Goal: Transaction & Acquisition: Purchase product/service

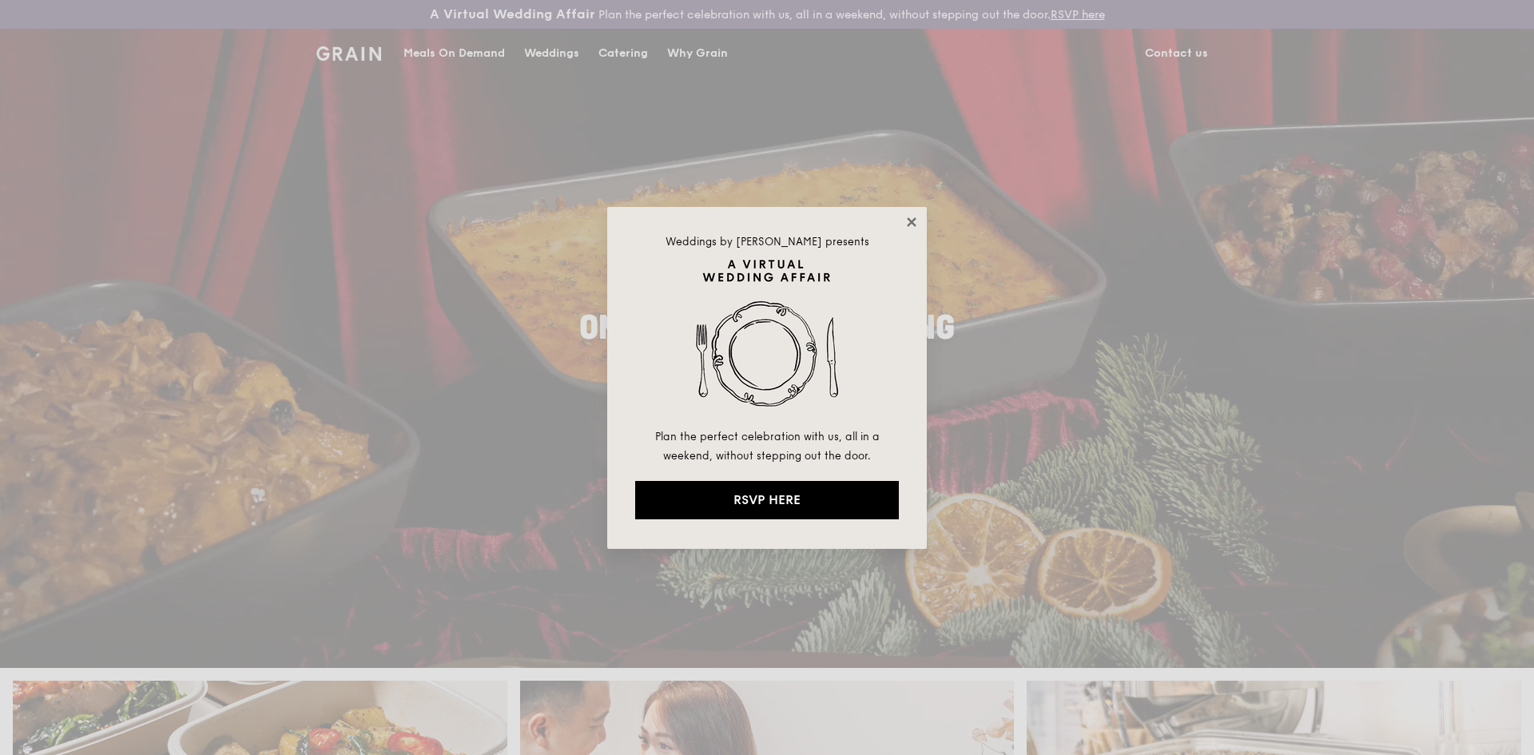
click at [908, 217] on icon at bounding box center [911, 222] width 14 height 14
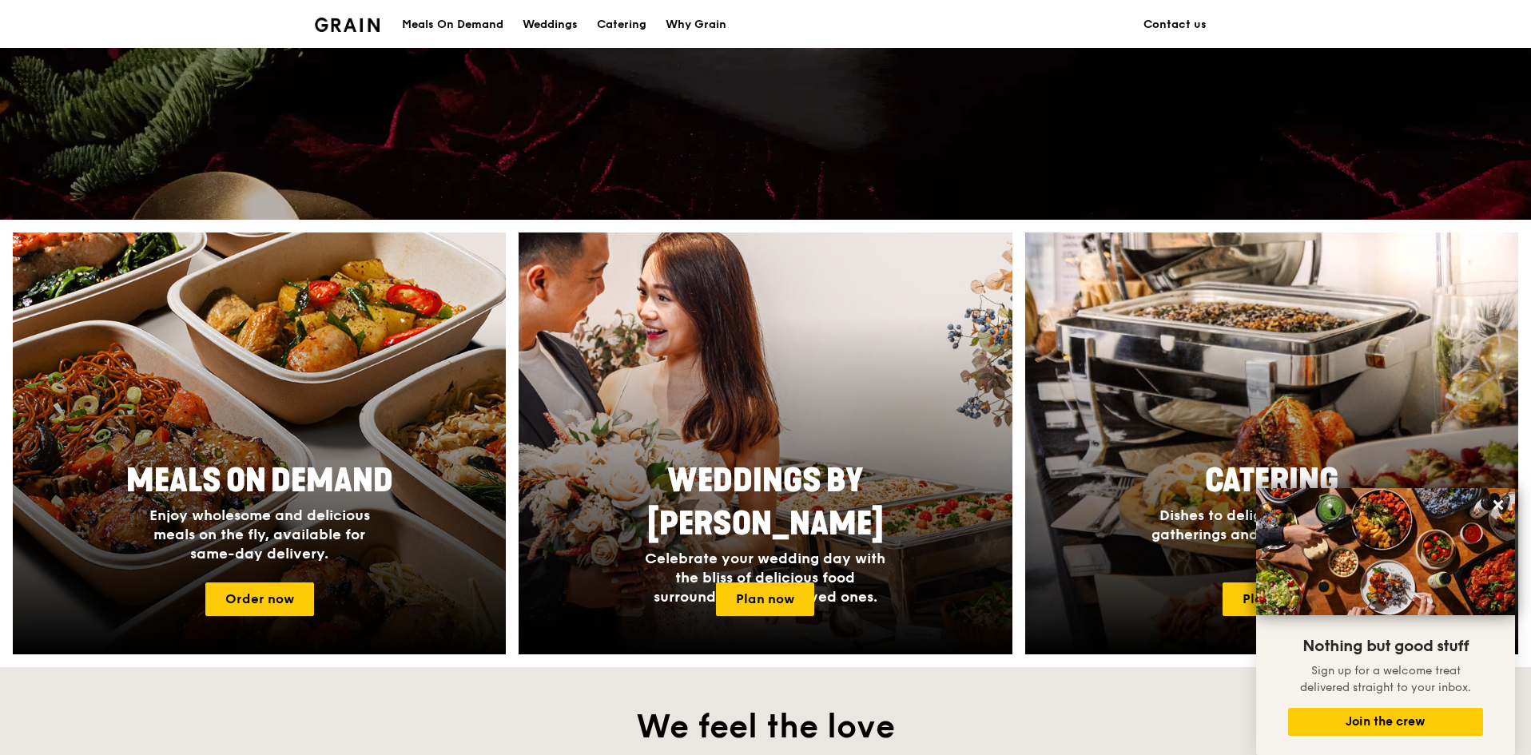
scroll to position [528, 0]
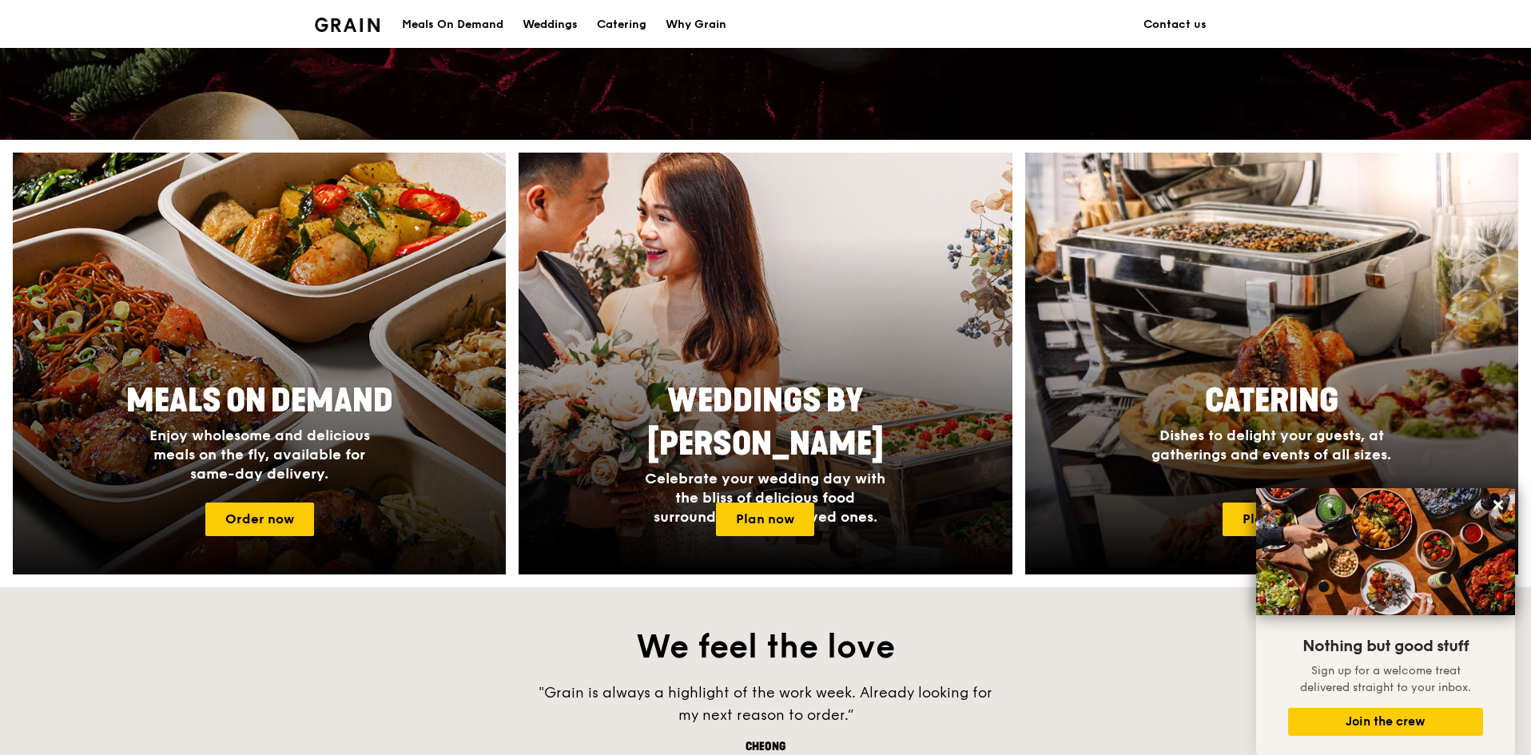
click at [316, 430] on span "Enjoy wholesome and delicious meals on the fly, available for same-day delivery." at bounding box center [259, 455] width 220 height 56
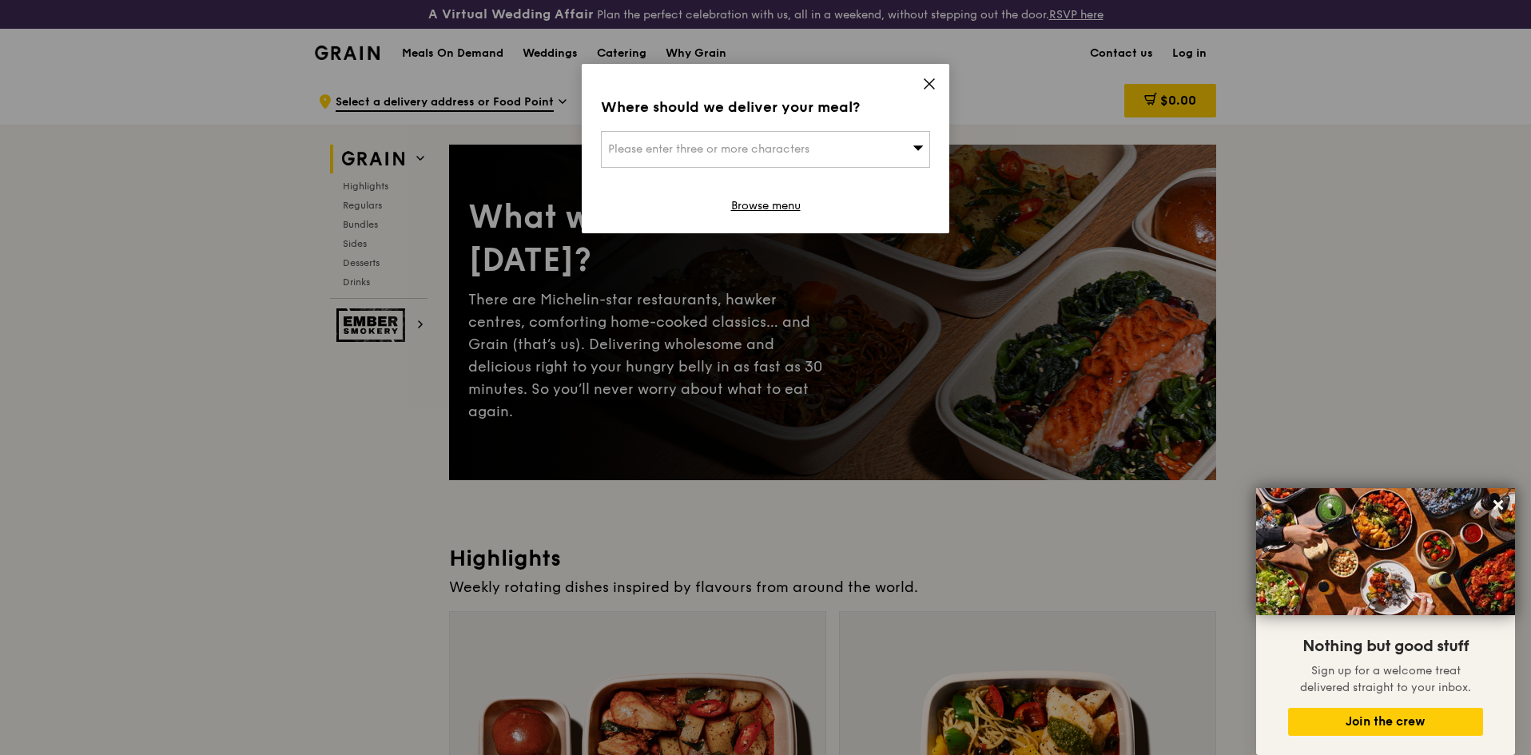
click at [878, 157] on div "Please enter three or more characters" at bounding box center [765, 149] width 329 height 37
click at [931, 76] on div "Where should we deliver your meal? Please enter three or more characters Please…" at bounding box center [765, 148] width 367 height 169
click at [930, 81] on icon at bounding box center [929, 84] width 14 height 14
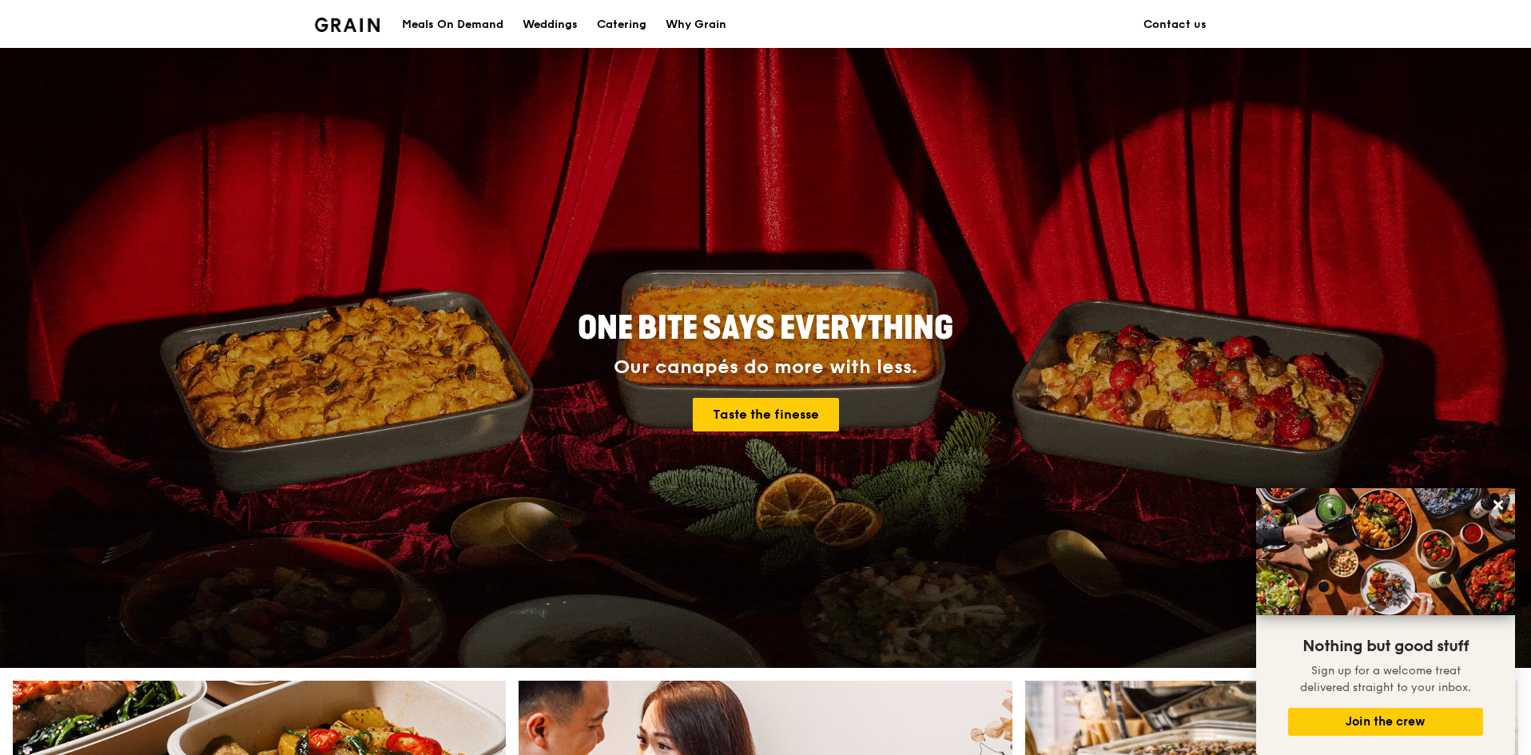
scroll to position [528, 0]
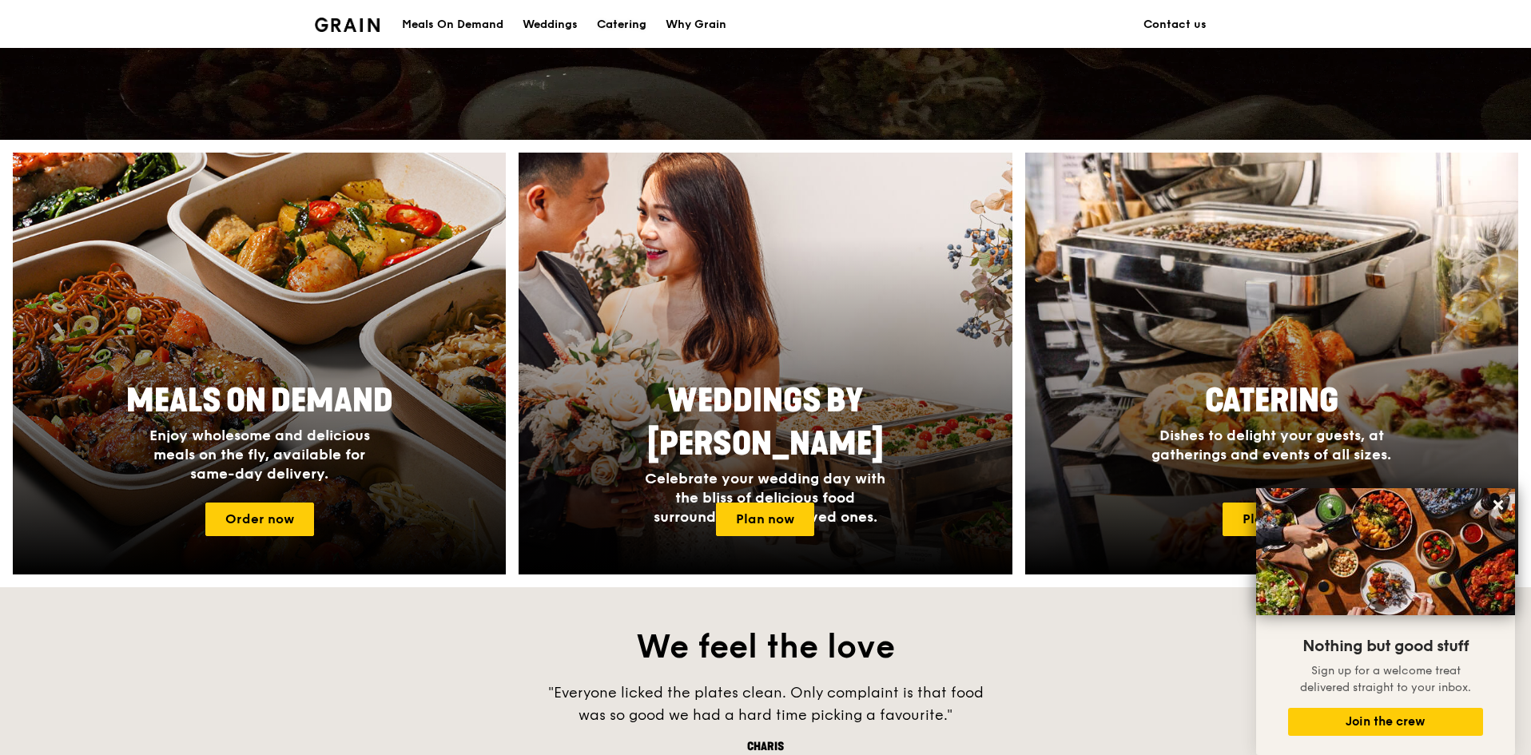
click at [626, 25] on div "Catering" at bounding box center [622, 25] width 50 height 48
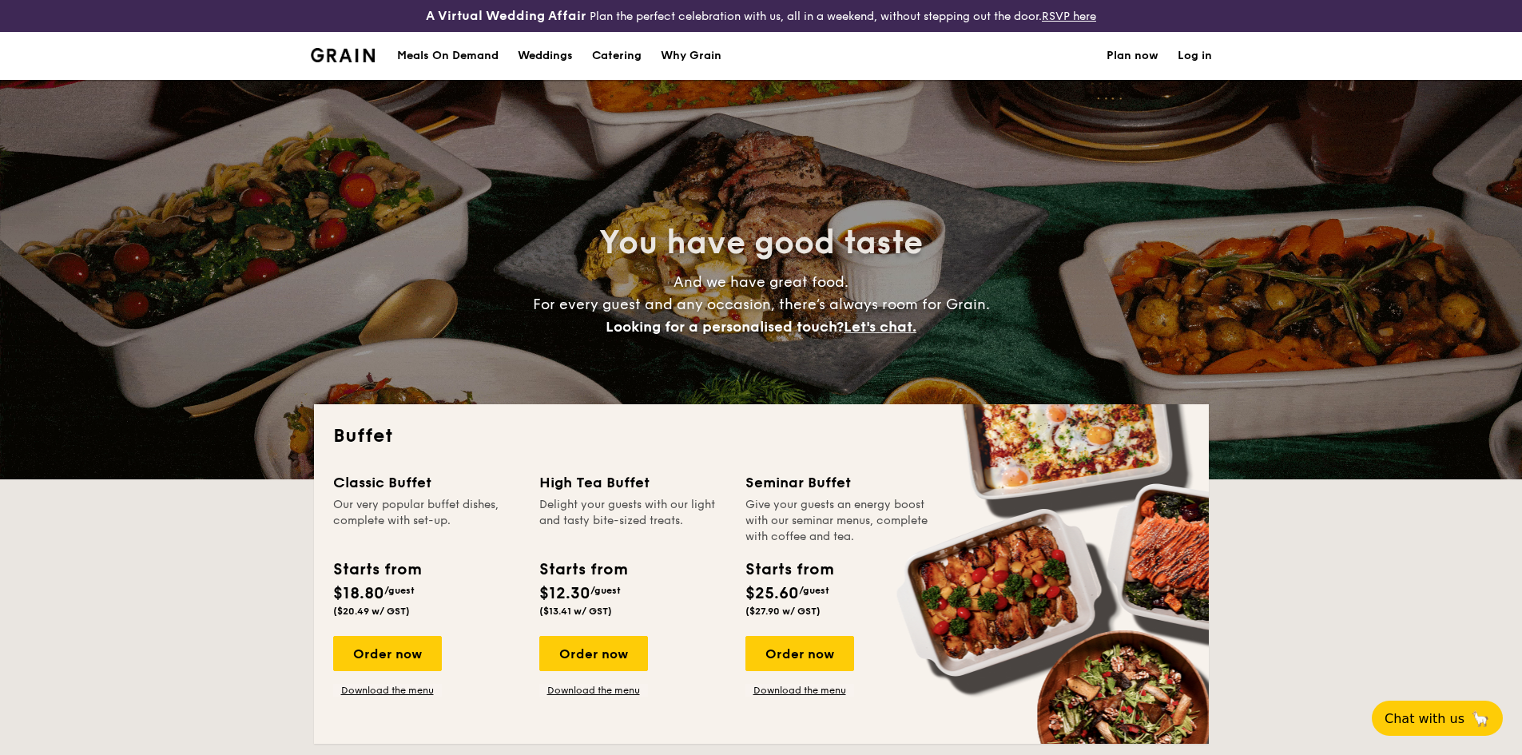
select select
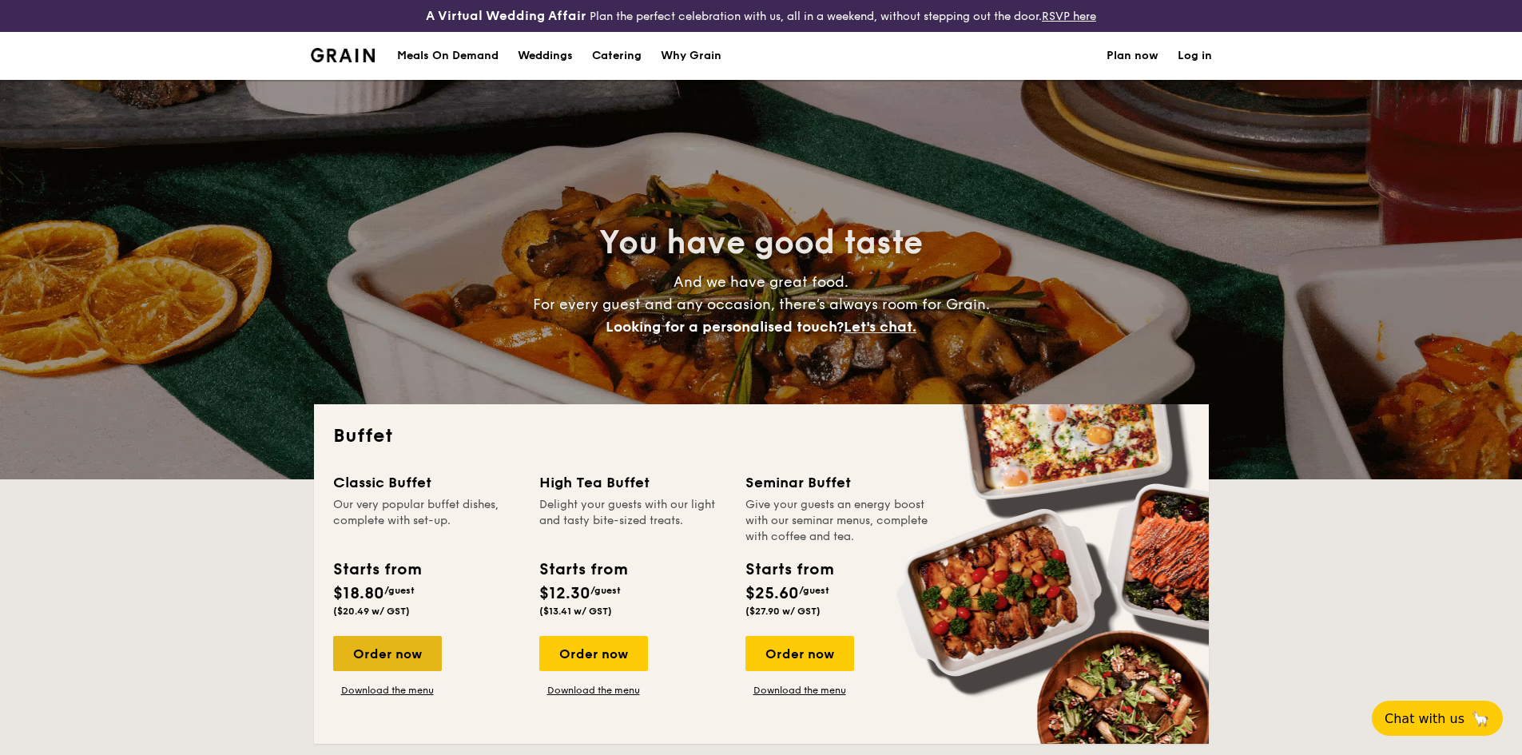
click at [401, 651] on div "Order now" at bounding box center [387, 653] width 109 height 35
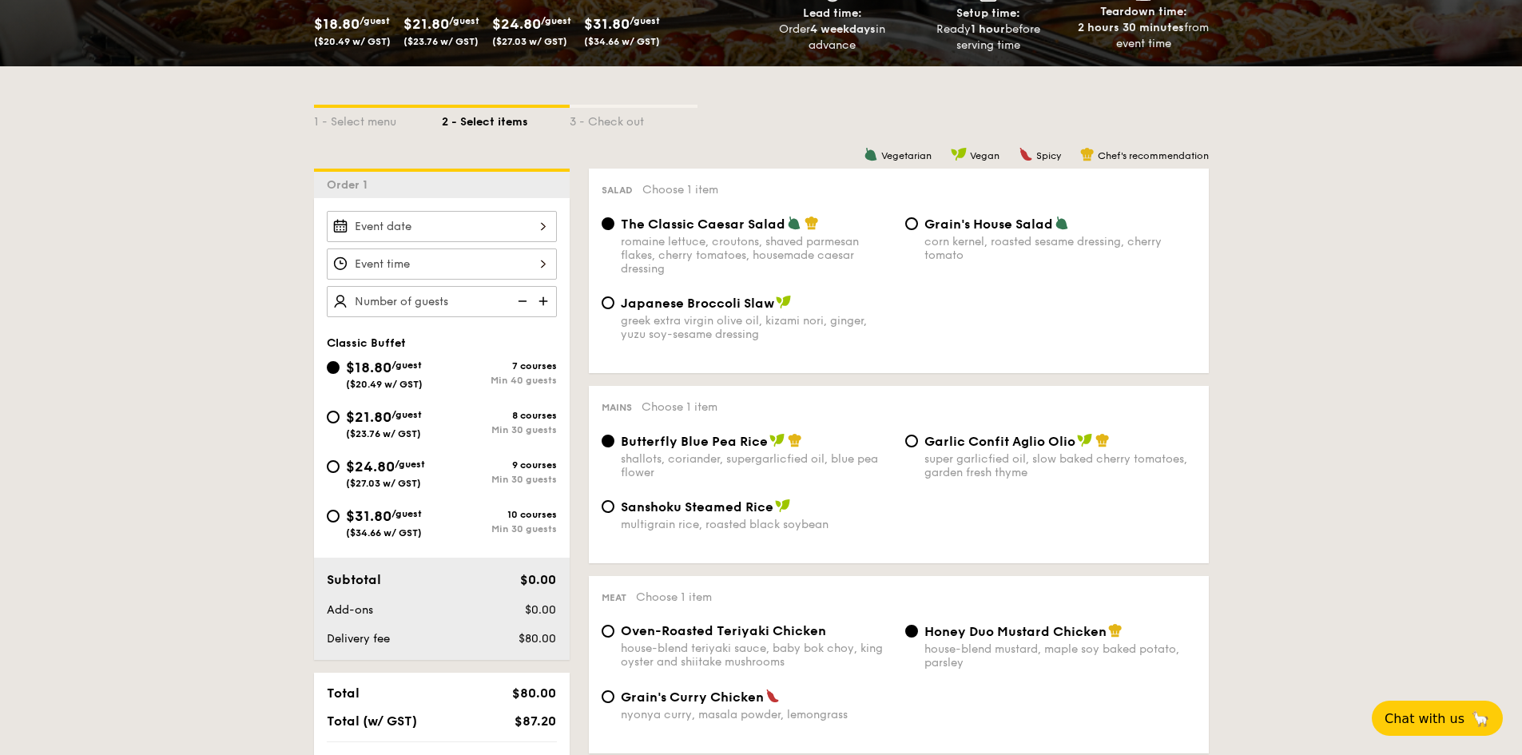
scroll to position [399, 0]
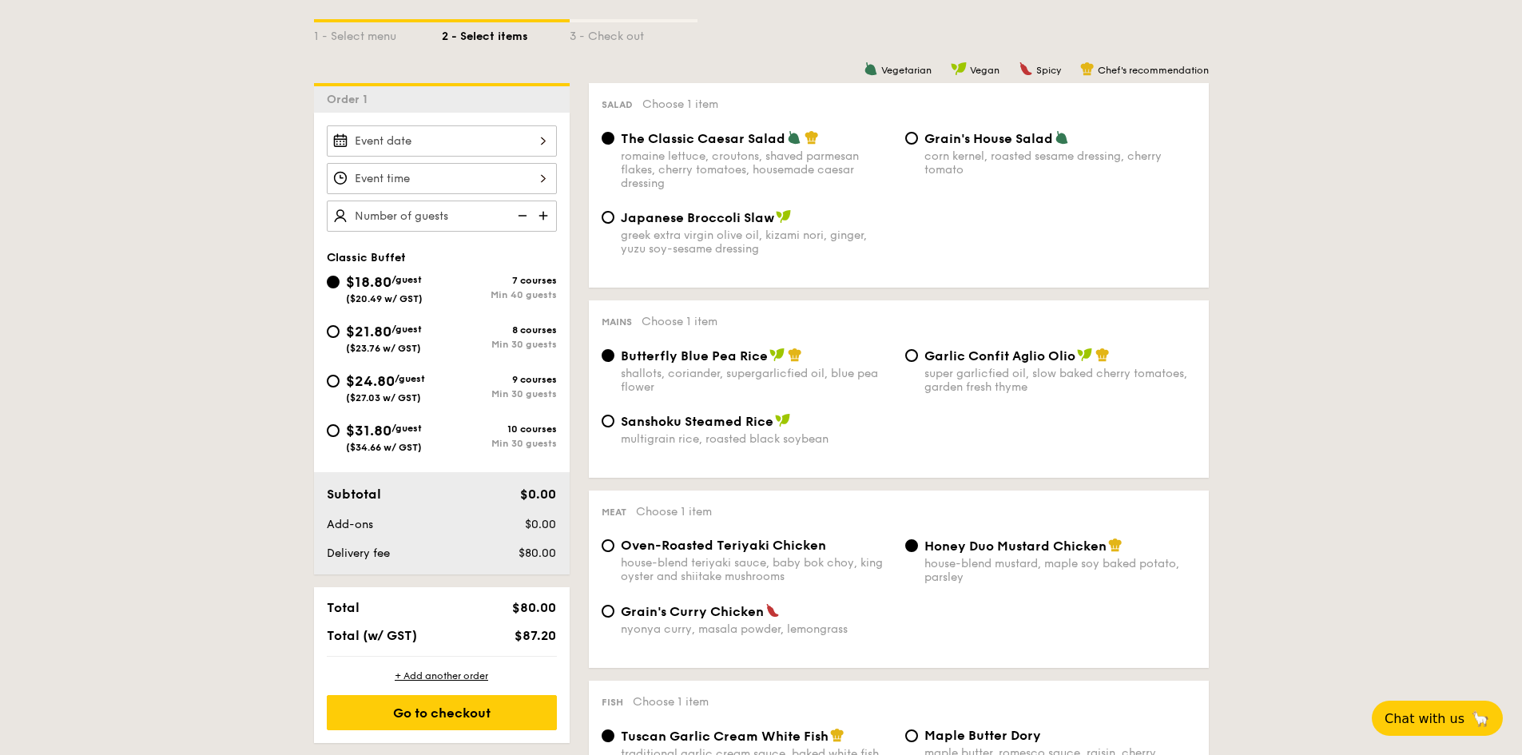
click at [763, 217] on span "Japanese Broccoli Slaw" at bounding box center [697, 217] width 153 height 15
click at [614, 217] on input "Japanese Broccoli Slaw greek extra virgin olive oil, kizami [PERSON_NAME], yuzu…" at bounding box center [608, 217] width 13 height 13
radio input "true"
click at [664, 430] on div "Sanshoku Steamed Rice multigrain rice, roasted black soybean" at bounding box center [757, 429] width 272 height 33
click at [614, 427] on input "Sanshoku Steamed Rice multigrain rice, roasted black soybean" at bounding box center [608, 421] width 13 height 13
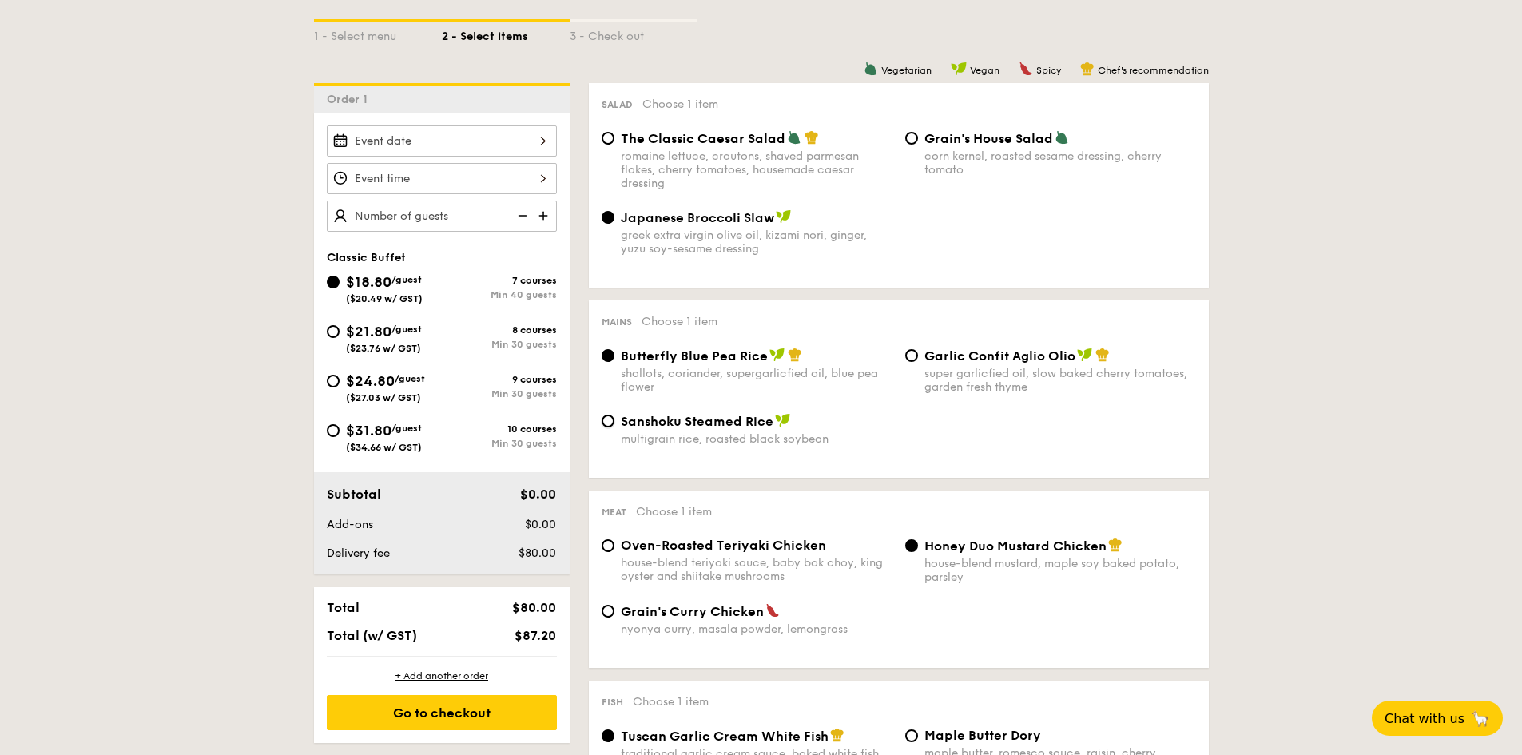
radio input "true"
click at [927, 356] on span "Garlic Confit Aglio Olio" at bounding box center [999, 355] width 151 height 15
click at [918, 356] on input "Garlic Confit Aglio Olio super garlicfied oil, slow baked cherry tomatoes, gard…" at bounding box center [911, 355] width 13 height 13
radio input "true"
click at [657, 359] on span "Butterfly Blue Pea Rice" at bounding box center [694, 355] width 147 height 15
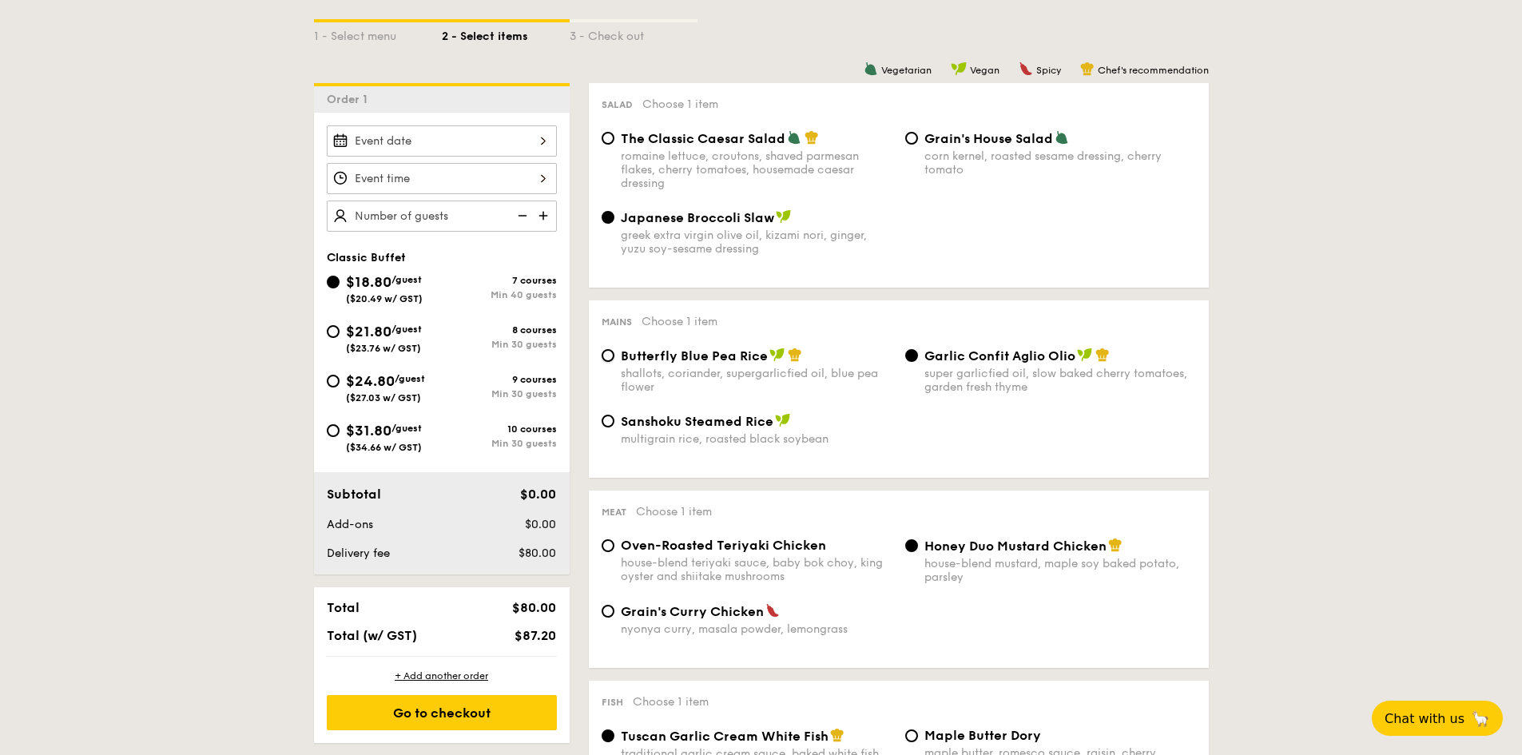
click at [614, 359] on input "Butterfly Blue Pea Rice shallots, coriander, supergarlicfied oil, blue pea flow…" at bounding box center [608, 355] width 13 height 13
radio input "true"
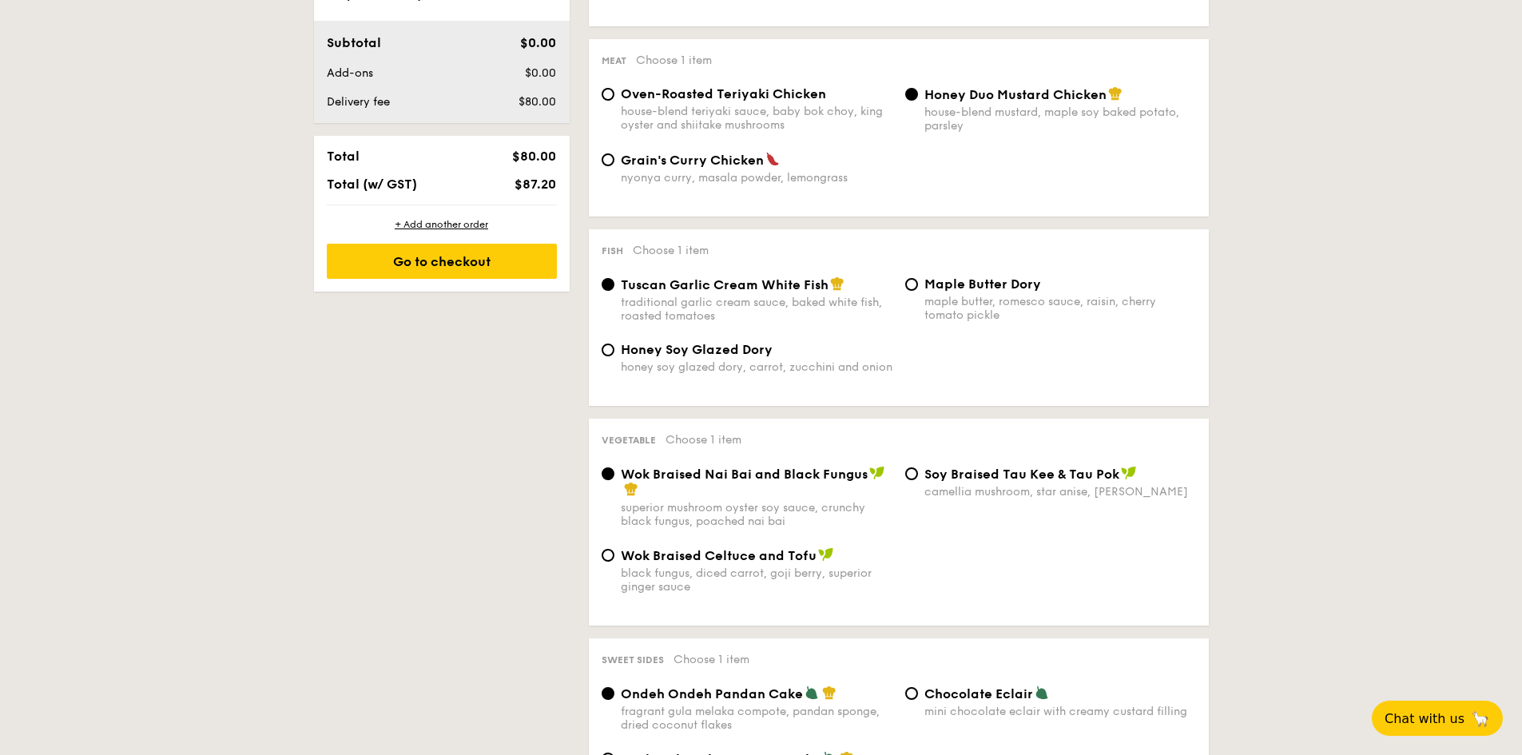
scroll to position [879, 0]
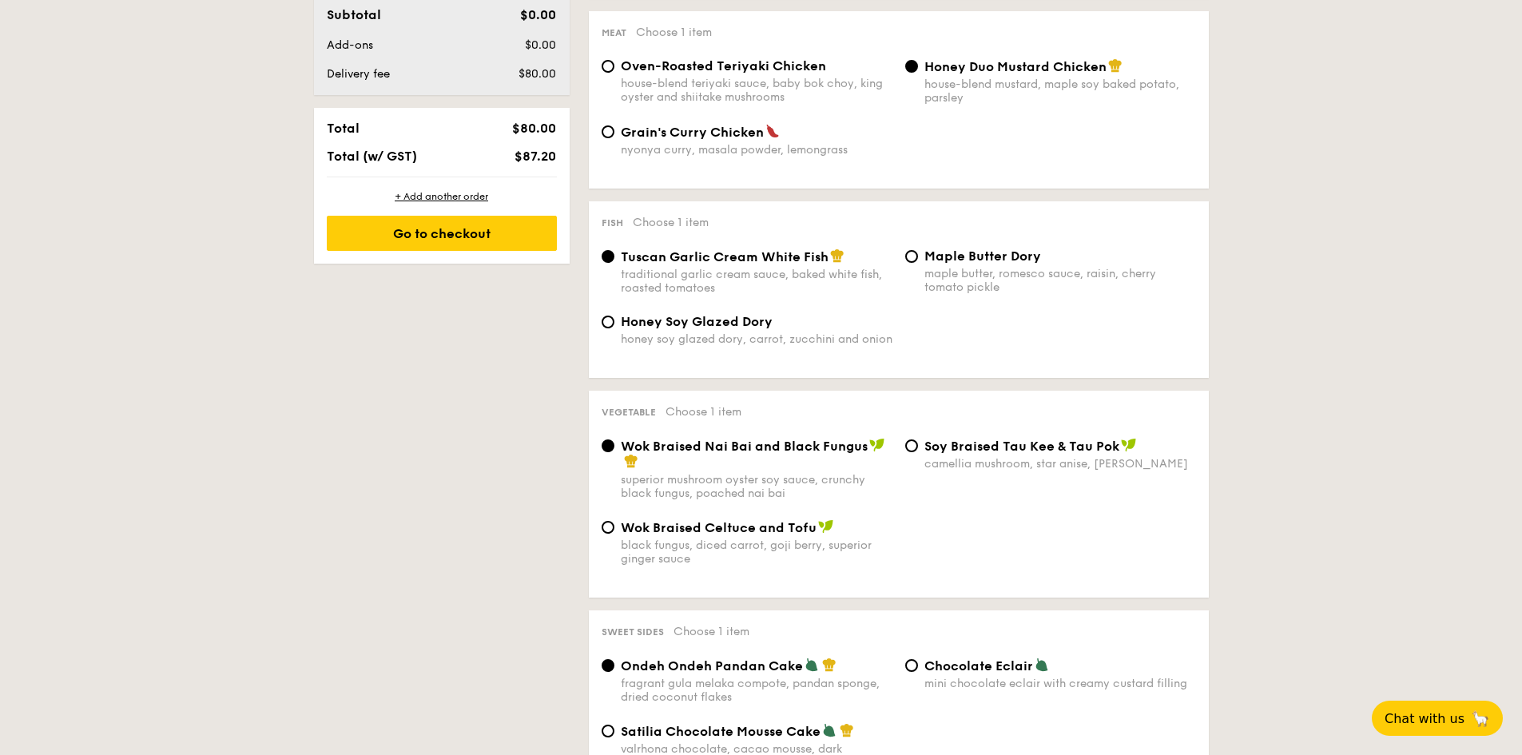
click at [627, 325] on span "Honey Soy Glazed Dory" at bounding box center [697, 321] width 152 height 15
click at [614, 325] on input "Honey Soy Glazed Dory honey soy glazed dory, carrot, zucchini and onion" at bounding box center [608, 322] width 13 height 13
radio input "true"
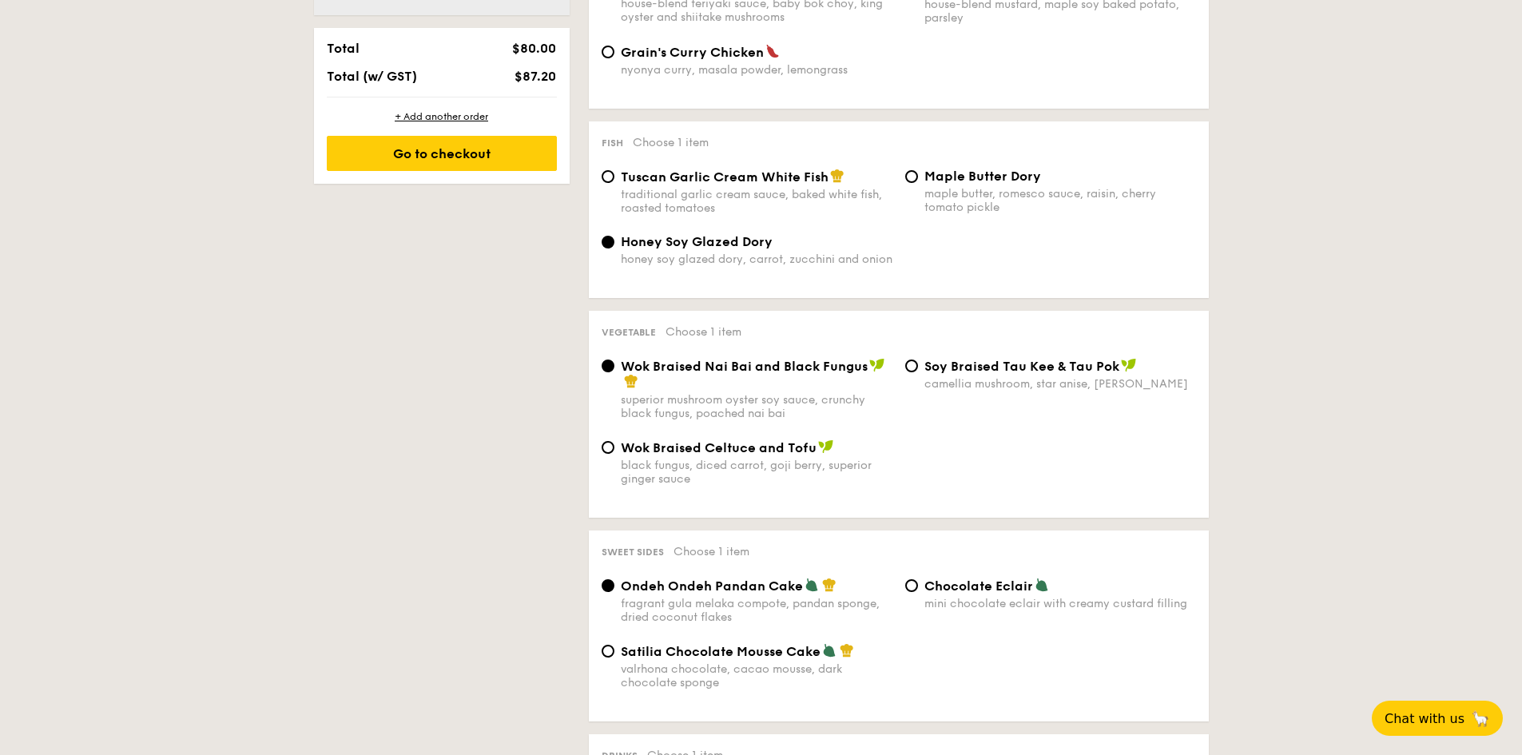
click at [653, 445] on span "Wok Braised Celtuce and Tofu" at bounding box center [719, 447] width 196 height 15
click at [614, 445] on input "Wok Braised Celtuce and Tofu black fungus, diced carrot, goji [PERSON_NAME], su…" at bounding box center [608, 447] width 13 height 13
radio input "true"
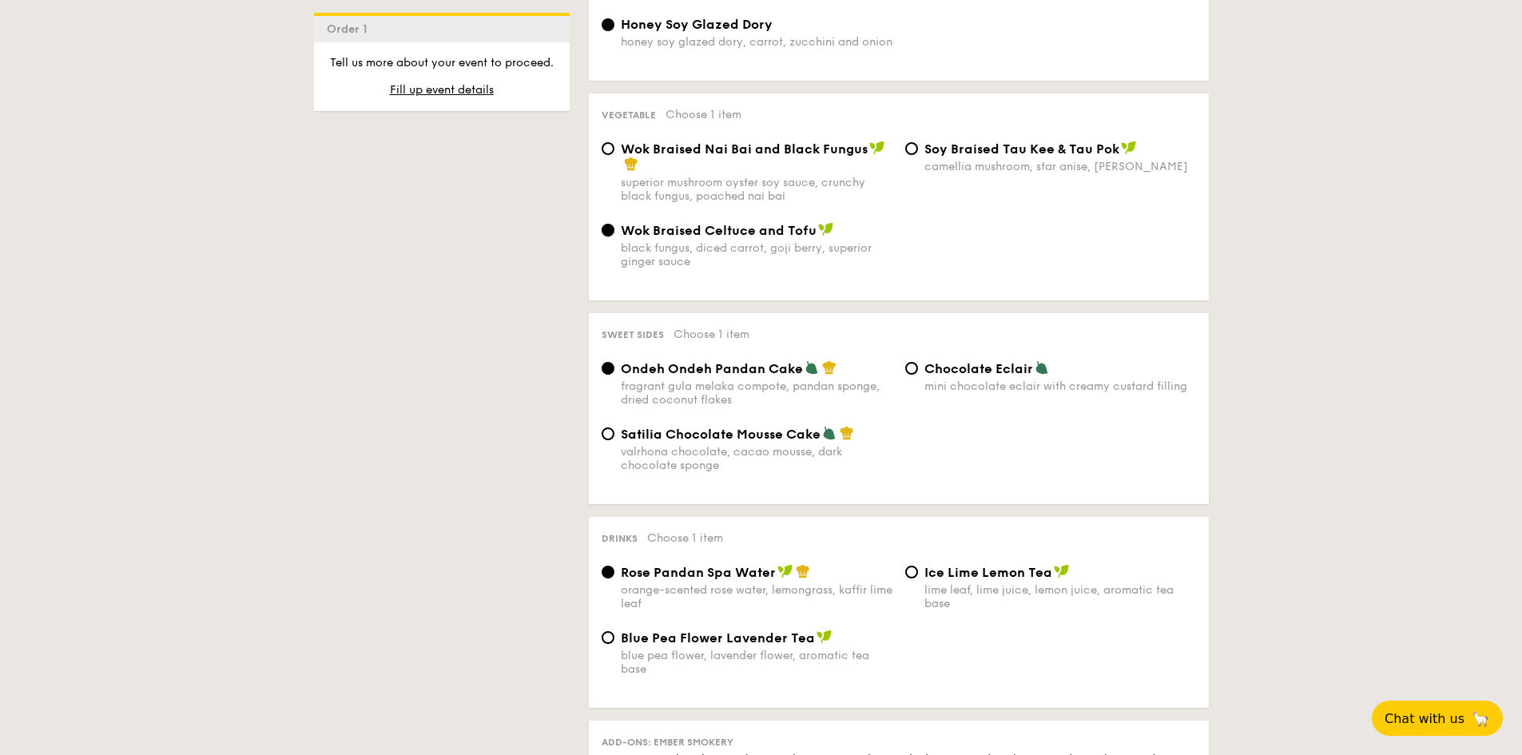
scroll to position [1198, 0]
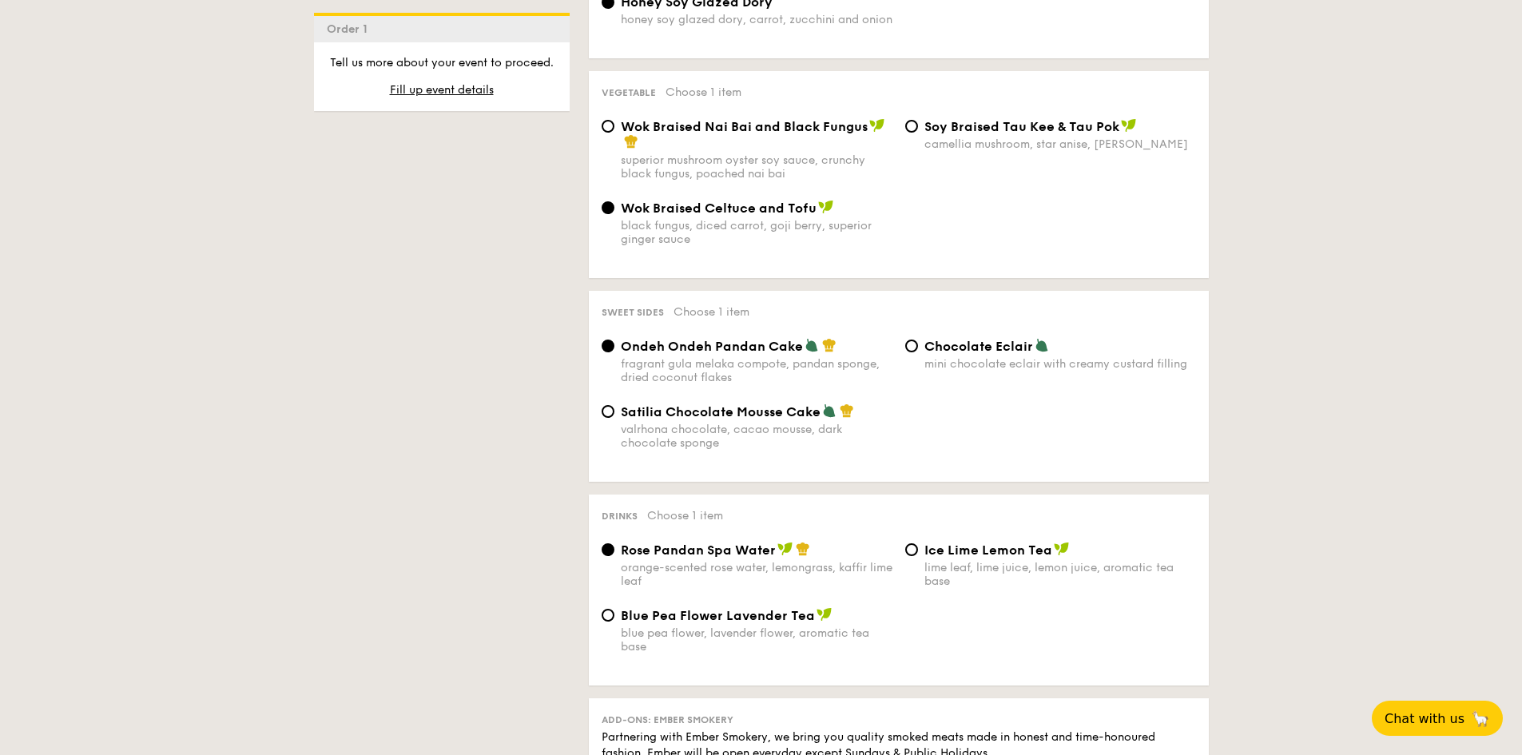
click at [681, 411] on span "Satilia Chocolate Mousse Cake" at bounding box center [721, 411] width 200 height 15
click at [614, 411] on input "Satilia Chocolate Mousse Cake valrhona chocolate, cacao mousse, dark chocolate …" at bounding box center [608, 411] width 13 height 13
radio input "true"
click at [630, 347] on span "Ondeh Ondeh Pandan Cake" at bounding box center [712, 346] width 182 height 15
click at [614, 347] on input "Ondeh Ondeh Pandan Cake fragrant [PERSON_NAME] melaka compote, pandan sponge, d…" at bounding box center [608, 346] width 13 height 13
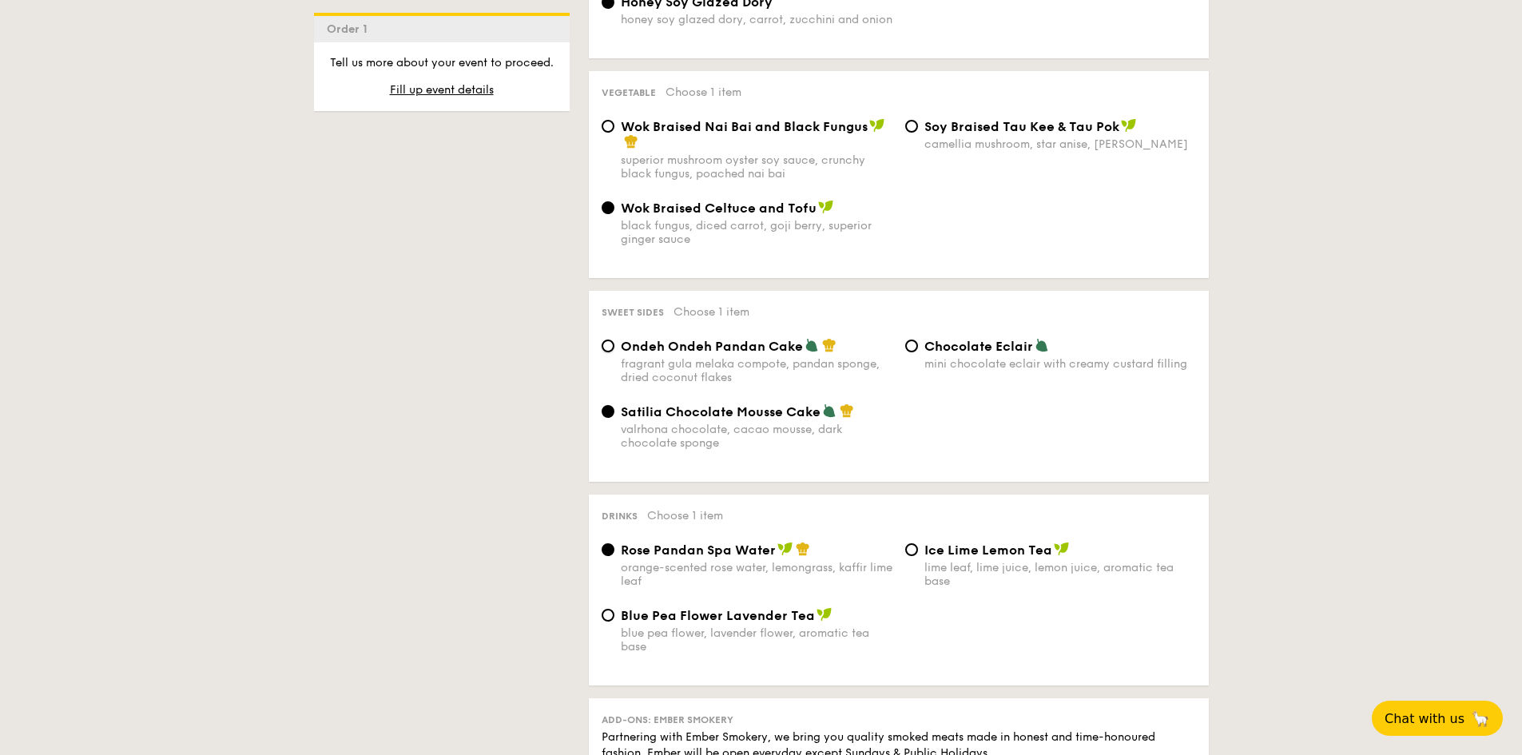
radio input "true"
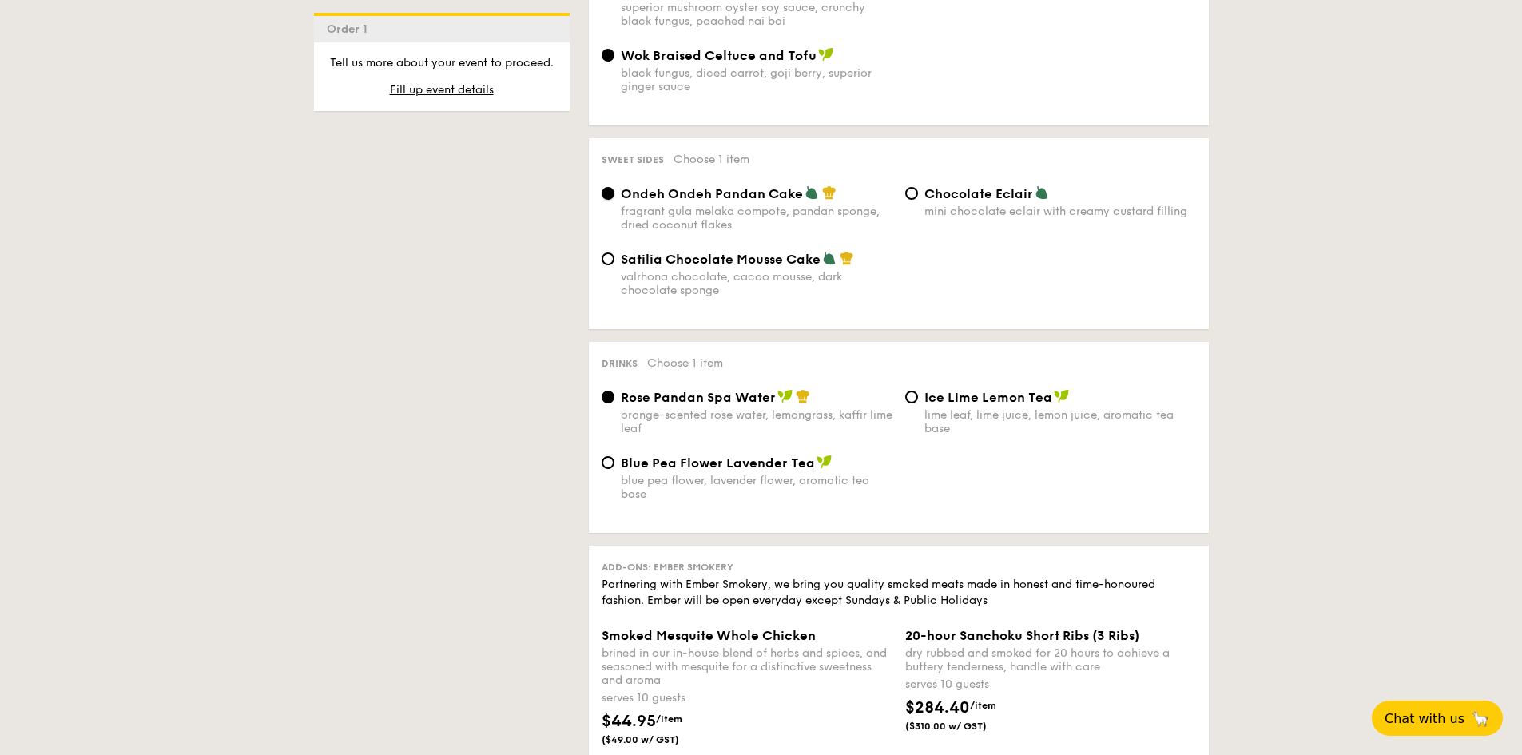
scroll to position [1358, 0]
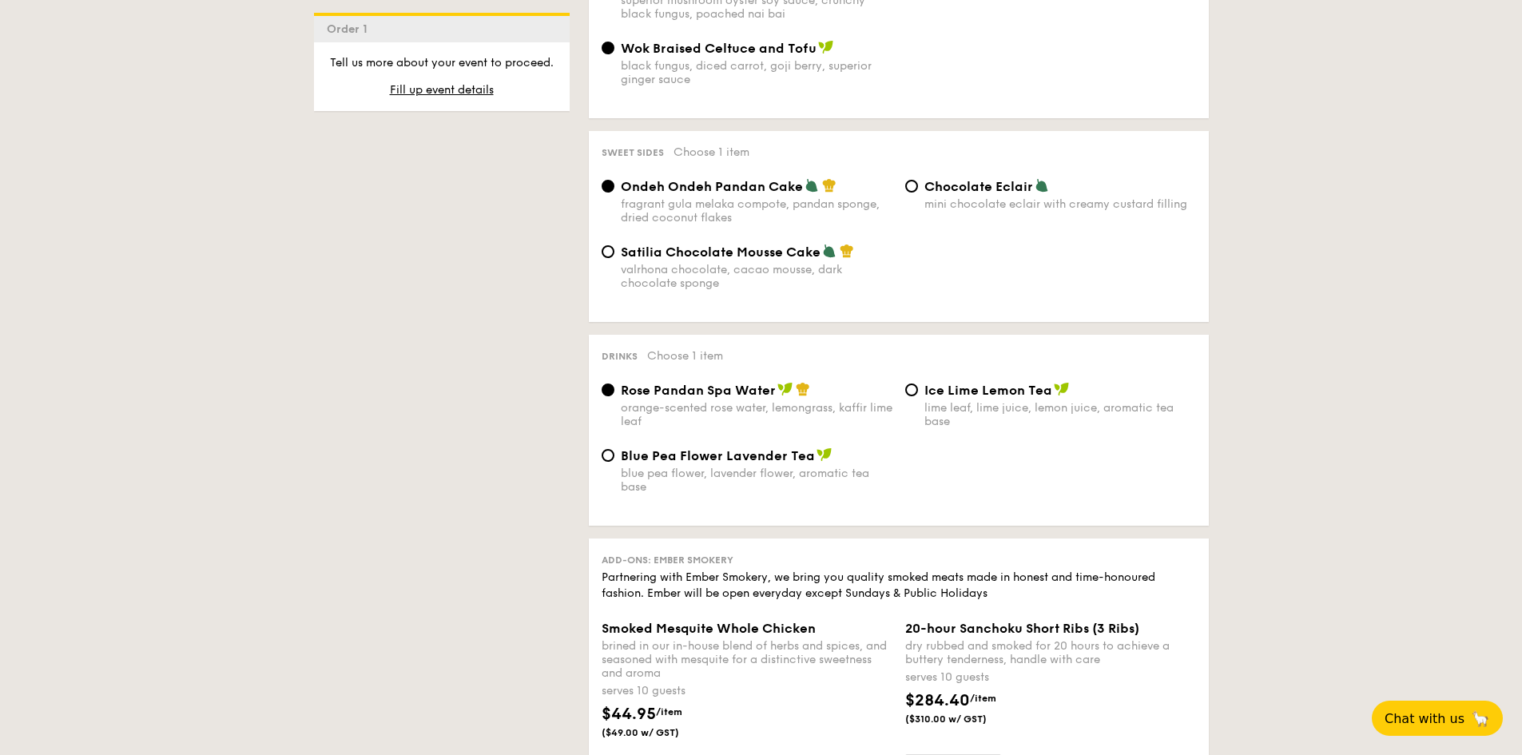
click at [697, 457] on span "Blue Pea Flower Lavender Tea" at bounding box center [718, 455] width 194 height 15
click at [614, 457] on input "Blue Pea Flower Lavender Tea blue pea flower, lavender flower, aromatic tea base" at bounding box center [608, 455] width 13 height 13
radio input "true"
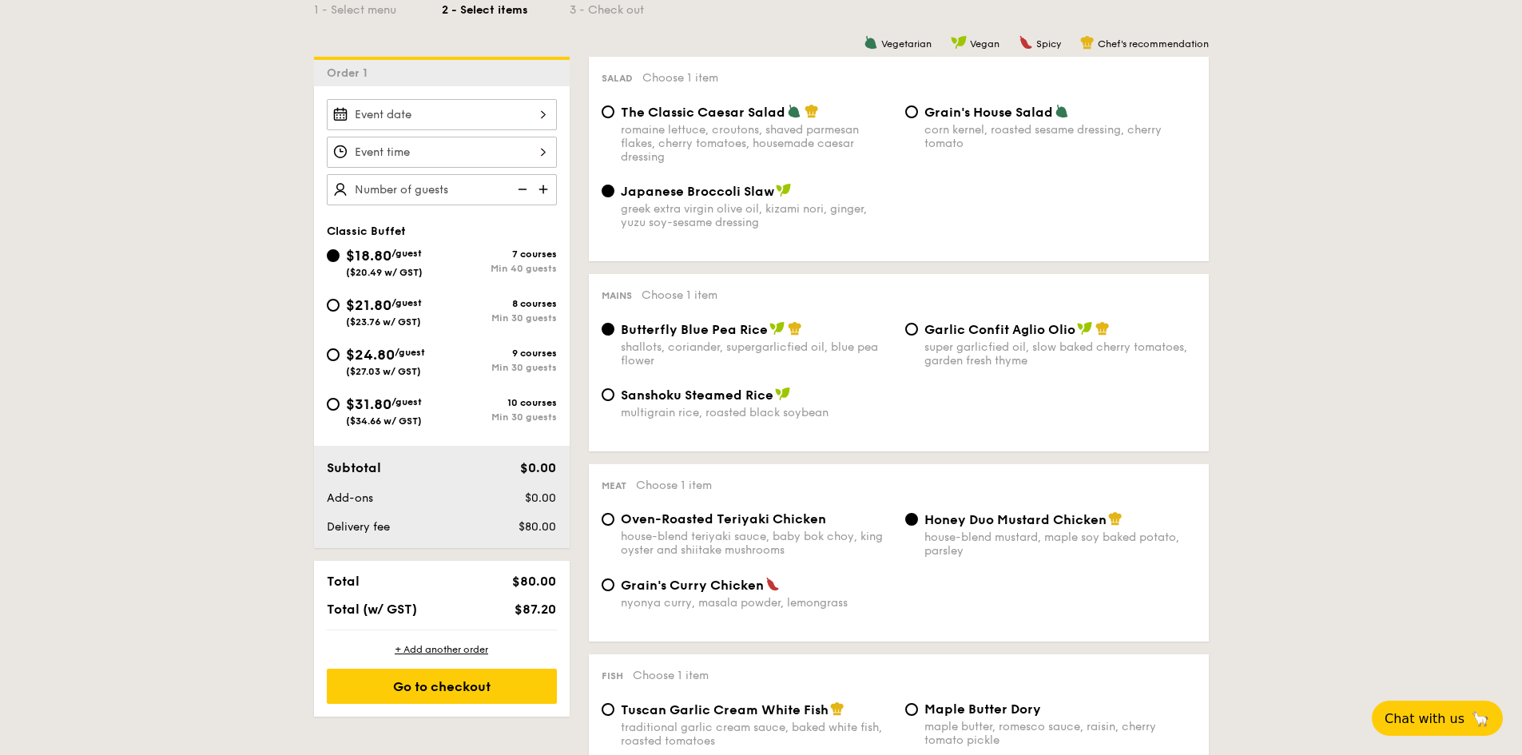
scroll to position [399, 0]
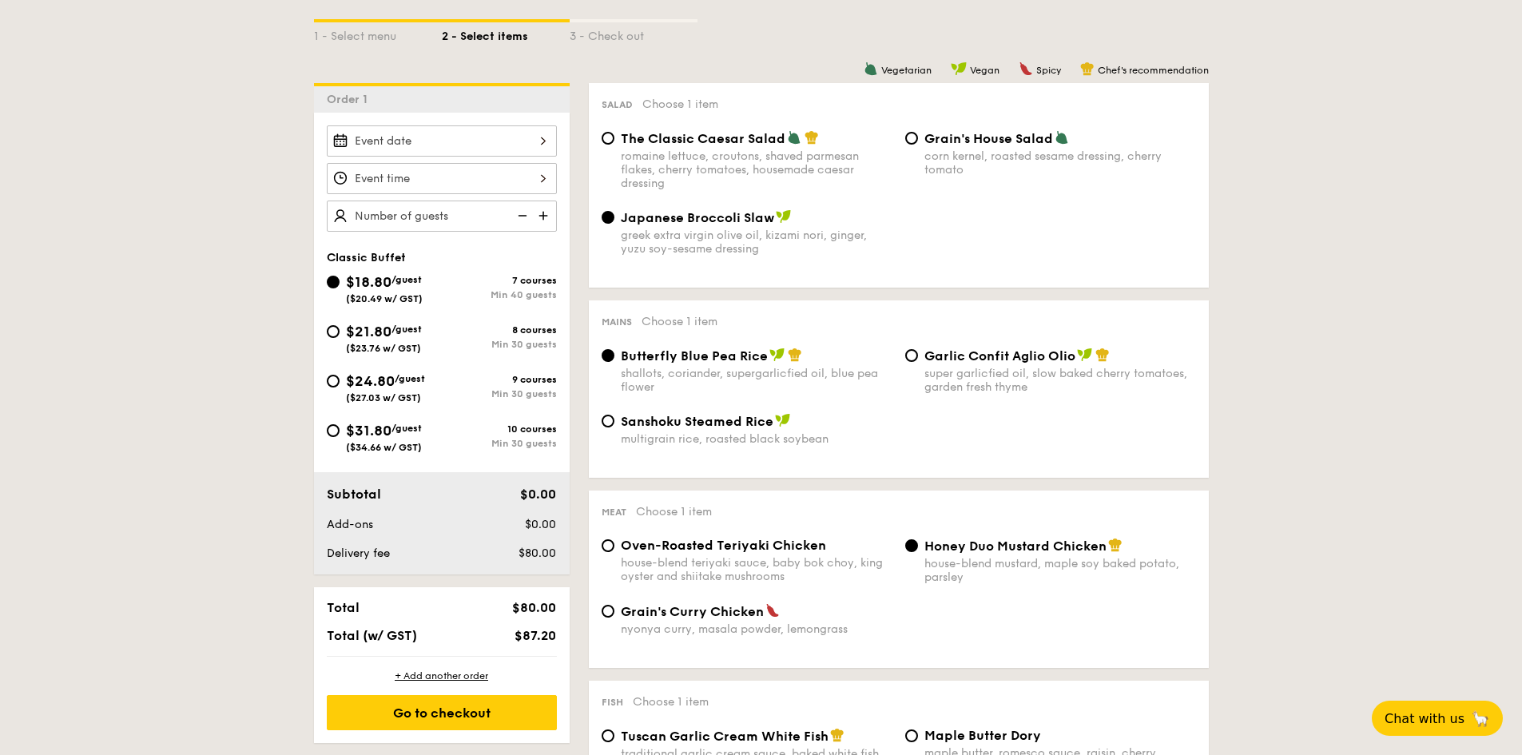
click at [353, 335] on span "$21.80" at bounding box center [369, 332] width 46 height 18
click at [340, 335] on input "$21.80 /guest ($23.76 w/ GST) 8 courses Min 30 guests" at bounding box center [333, 331] width 13 height 13
radio input "true"
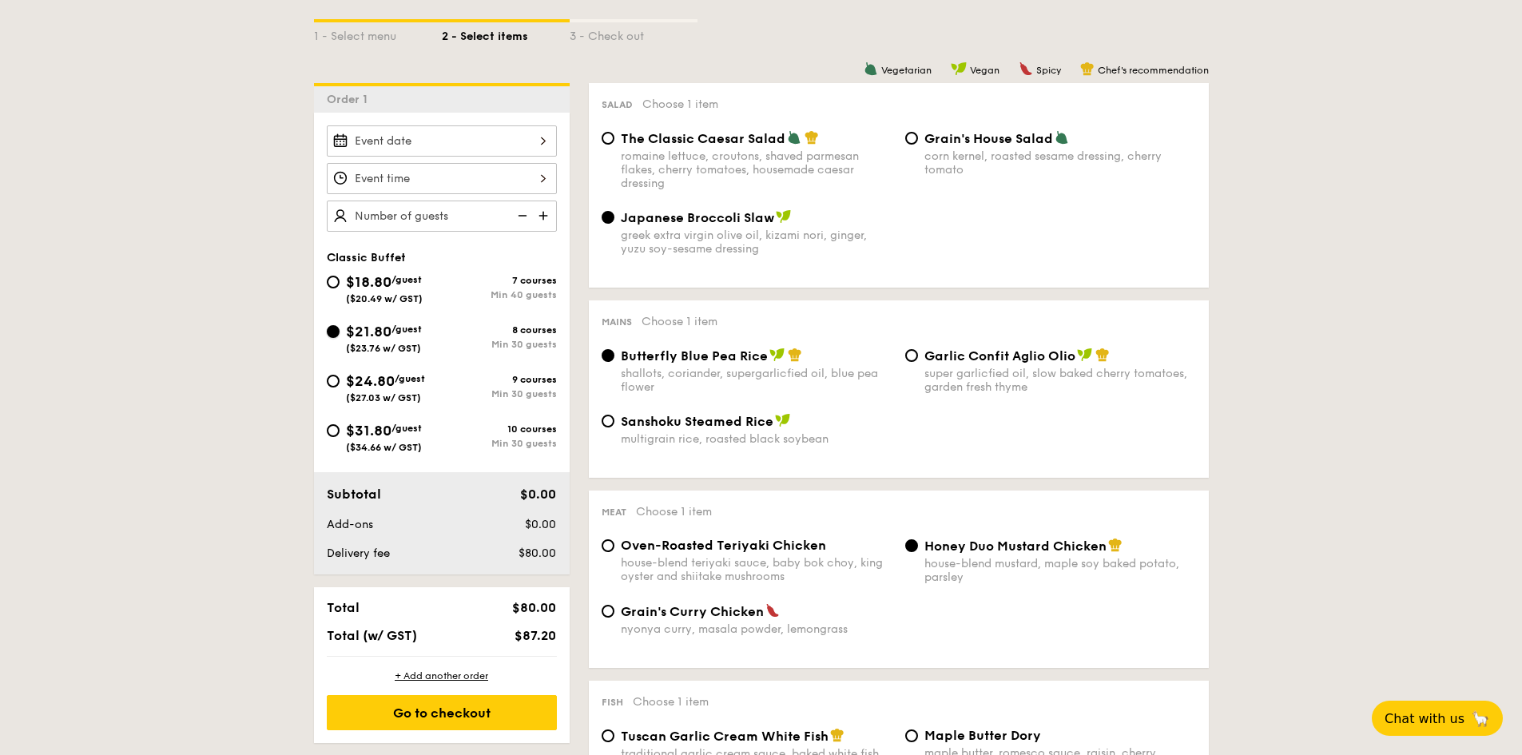
radio input "true"
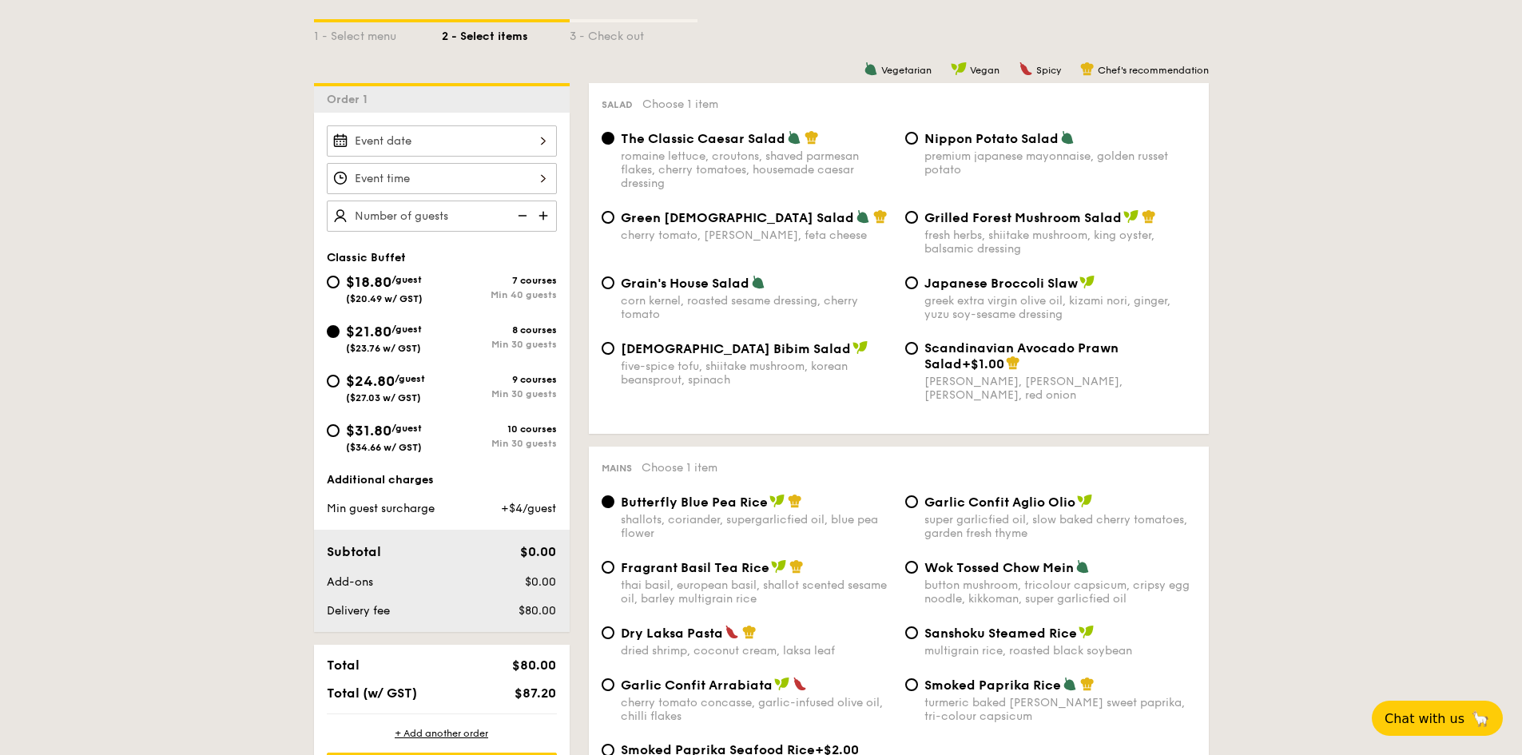
click at [669, 353] on span "[DEMOGRAPHIC_DATA] Bibim Salad" at bounding box center [736, 348] width 230 height 15
click at [614, 353] on input "Korean Bibim Salad five-spice tofu, shiitake mushroom, korean beansprout, spina…" at bounding box center [608, 348] width 13 height 13
radio input "true"
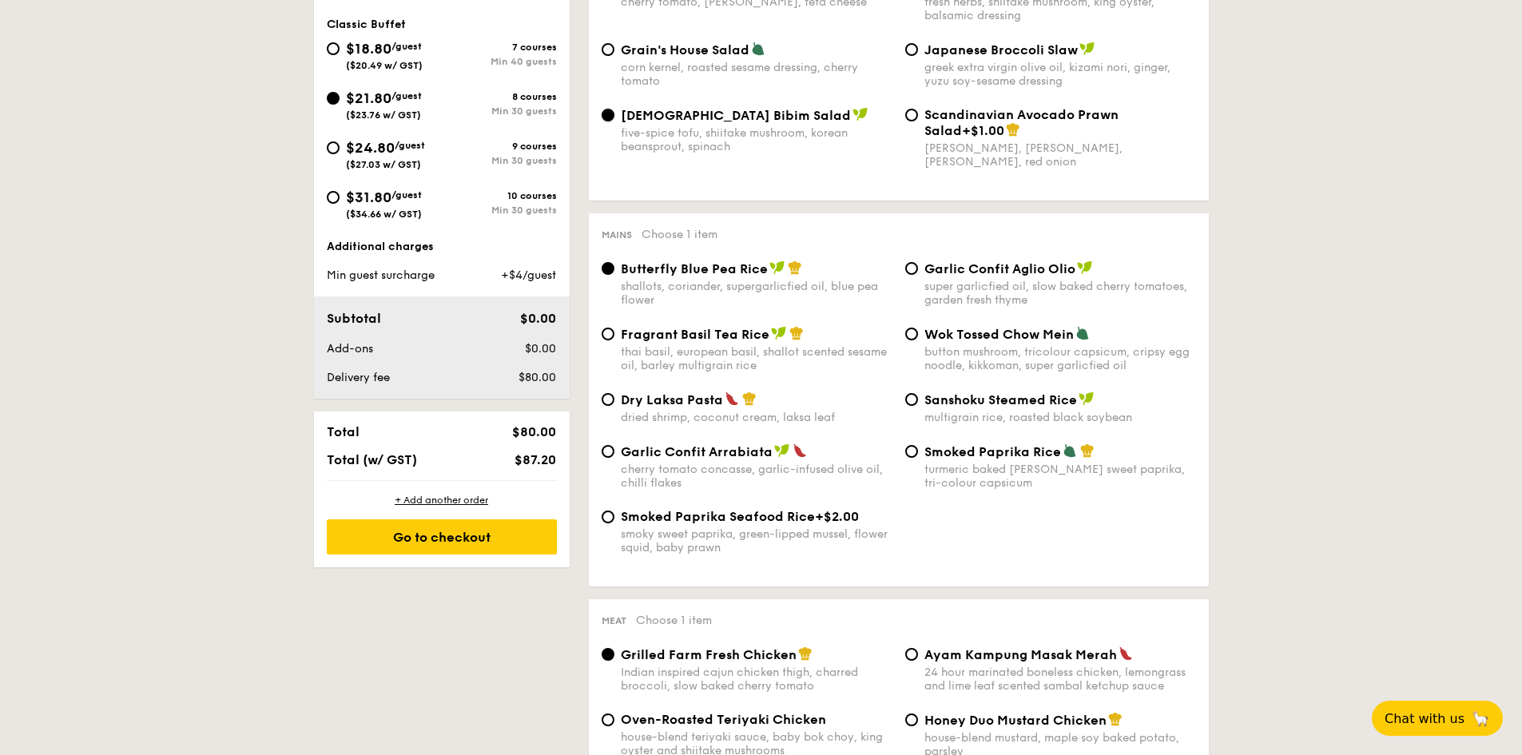
scroll to position [639, 0]
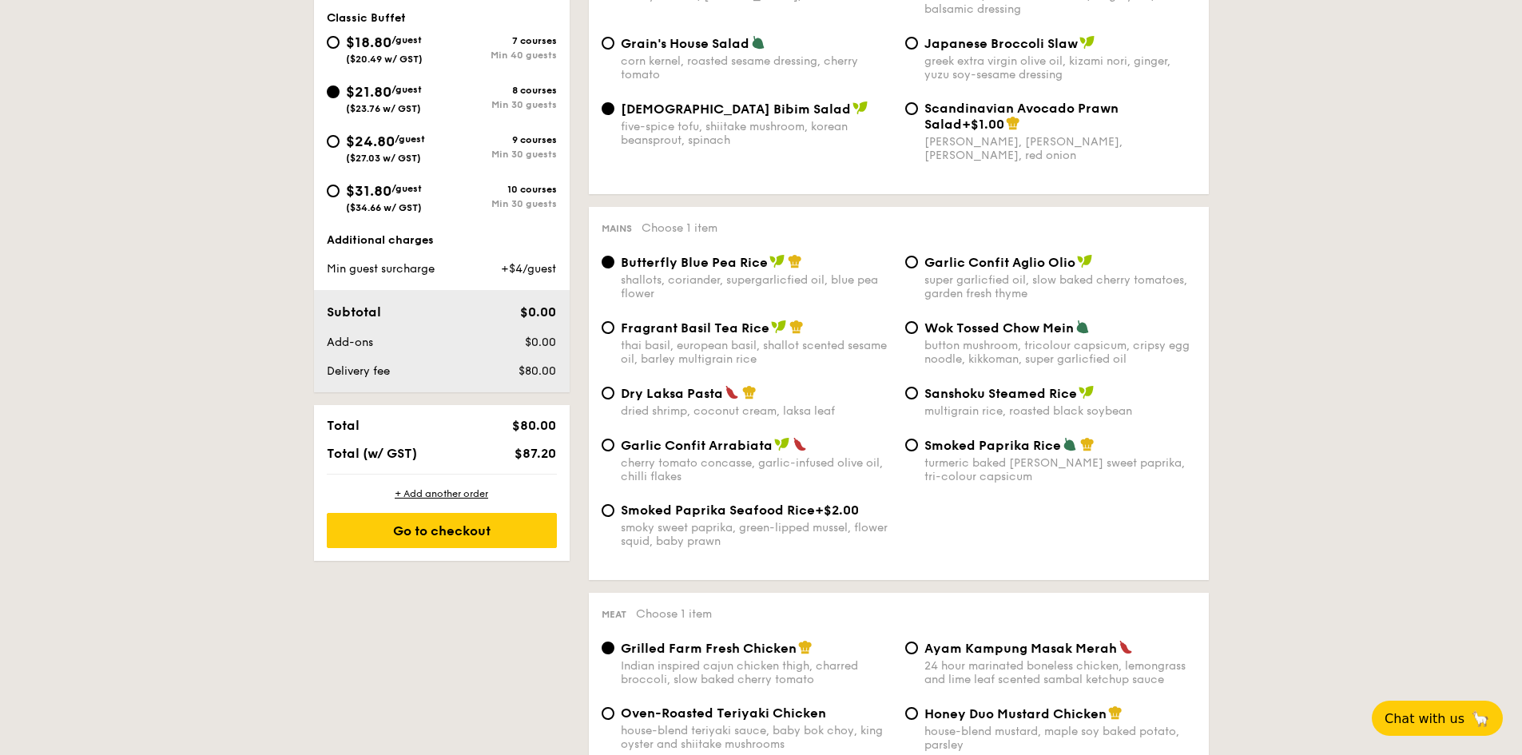
click at [738, 466] on div "cherry tomato concasse, garlic-infused olive oil, chilli flakes" at bounding box center [757, 469] width 272 height 27
click at [614, 451] on input "Garlic Confit Arrabiata cherry tomato concasse, garlic-infused olive oil, chill…" at bounding box center [608, 445] width 13 height 13
radio input "true"
click at [699, 417] on div "dried shrimp, coconut cream, laksa leaf" at bounding box center [757, 411] width 272 height 14
click at [614, 399] on input "Dry Laksa Pasta dried shrimp, coconut cream, laksa leaf" at bounding box center [608, 393] width 13 height 13
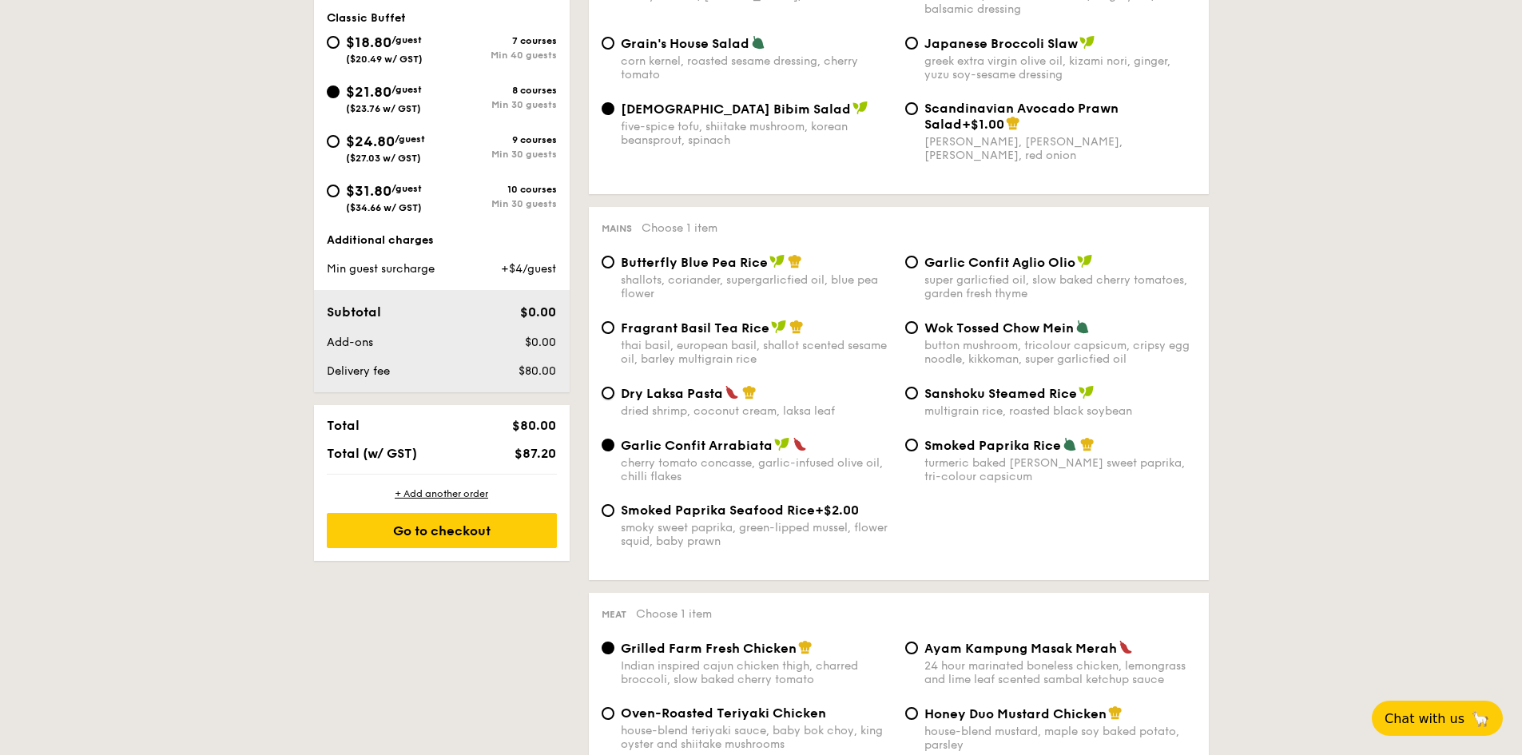
radio input "true"
click at [701, 409] on div "dried shrimp, coconut cream, laksa leaf" at bounding box center [757, 411] width 272 height 14
click at [614, 399] on input "Dry Laksa Pasta dried shrimp, coconut cream, laksa leaf" at bounding box center [608, 393] width 13 height 13
click at [963, 403] on div "Sanshoku Steamed Rice multigrain rice, roasted black soybean" at bounding box center [1060, 401] width 272 height 33
click at [918, 399] on input "Sanshoku Steamed Rice multigrain rice, roasted black soybean" at bounding box center [911, 393] width 13 height 13
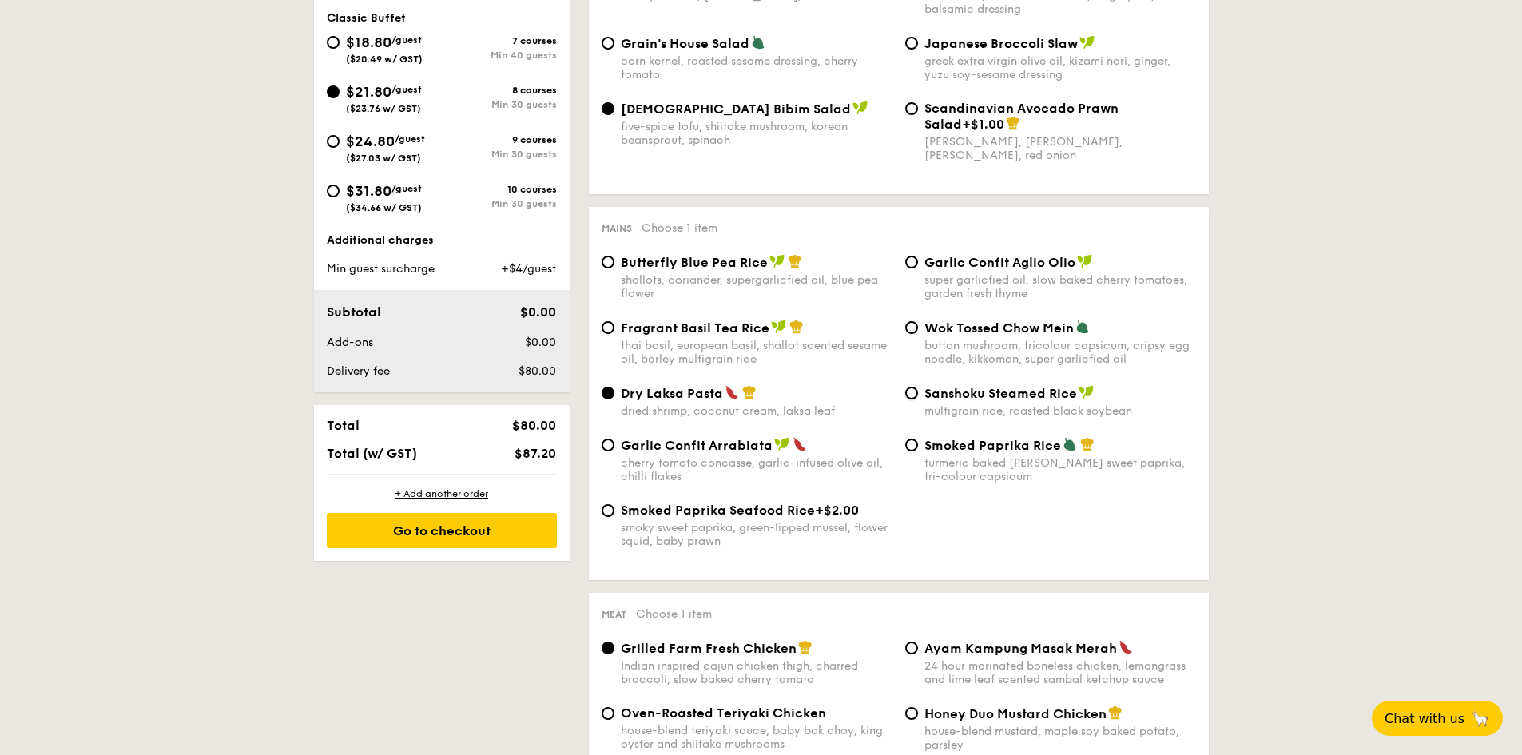
radio input "true"
click at [938, 341] on div "button mushroom, tricolour capsicum, cripsy egg noodle, kikkoman, super garlicf…" at bounding box center [1060, 352] width 272 height 27
click at [918, 334] on input "Wok Tossed Chow Mein button mushroom, tricolour capsicum, cripsy egg noodle, ki…" at bounding box center [911, 327] width 13 height 13
radio input "true"
click at [709, 263] on span "Butterfly Blue Pea Rice" at bounding box center [694, 262] width 147 height 15
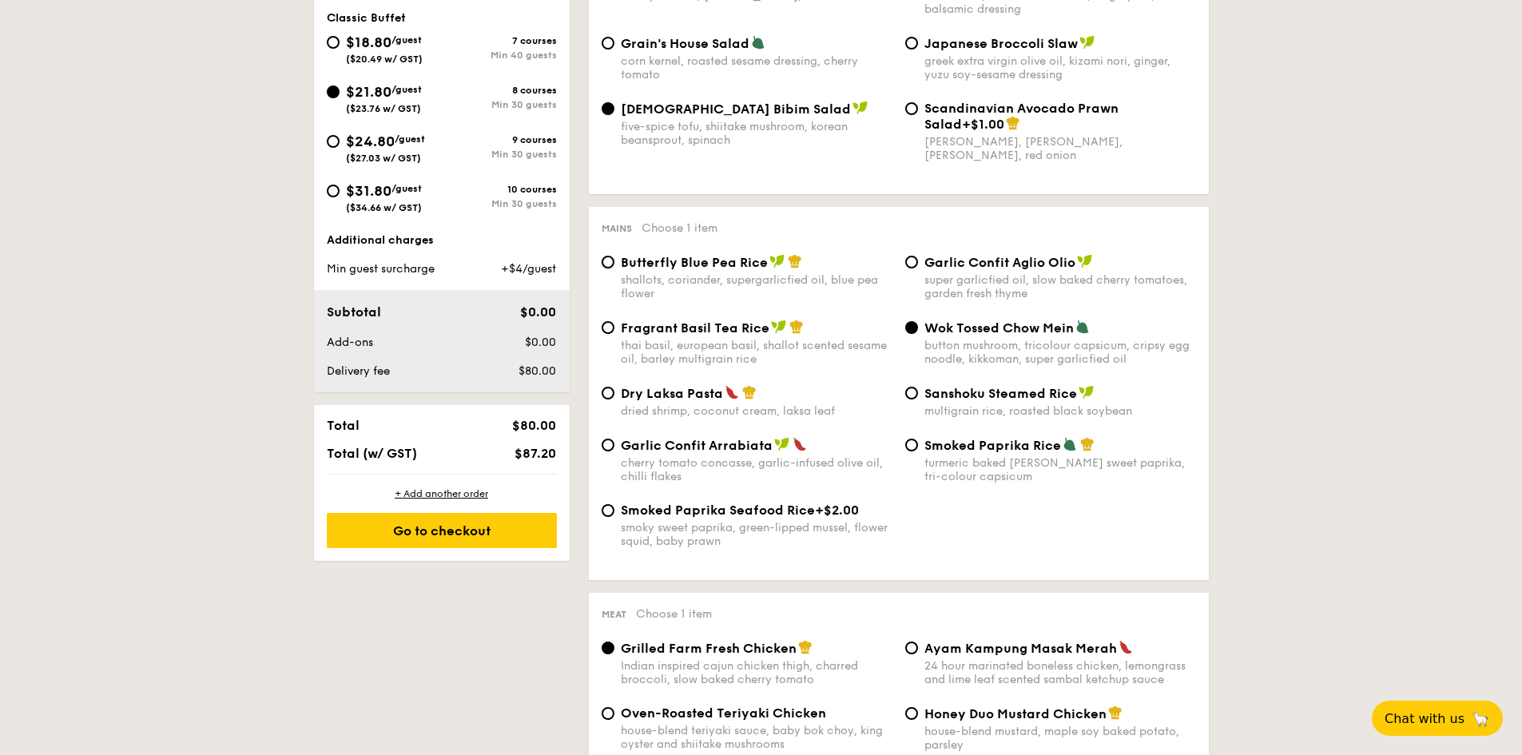
click at [614, 263] on input "Butterfly Blue Pea Rice shallots, coriander, supergarlicfied oil, blue pea flow…" at bounding box center [608, 262] width 13 height 13
radio input "true"
click at [667, 333] on span "Fragrant Basil Tea Rice" at bounding box center [695, 327] width 149 height 15
click at [614, 333] on input "Fragrant Basil Tea Rice thai basil, european basil, shallot scented sesame oil,…" at bounding box center [608, 327] width 13 height 13
radio input "true"
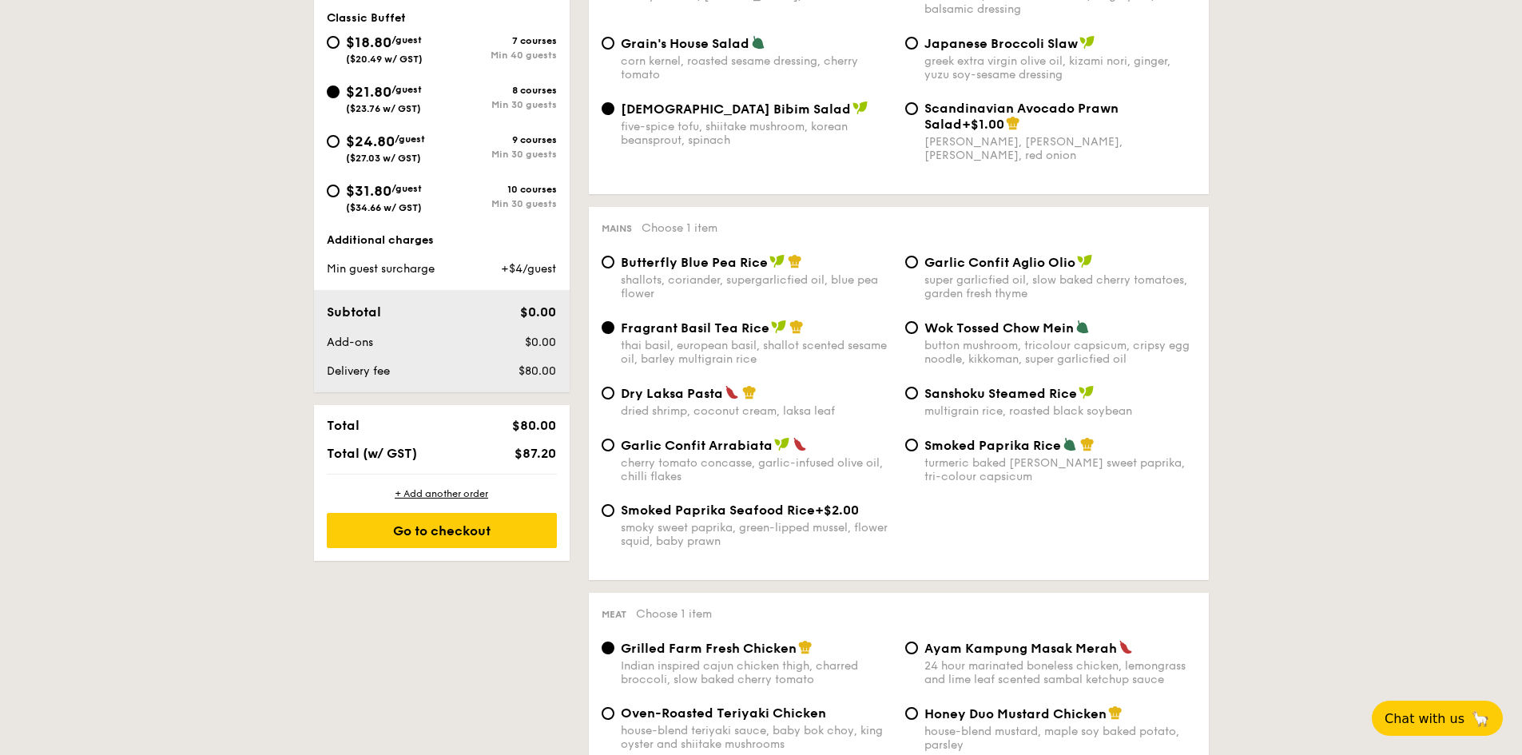
click at [631, 445] on span "Garlic Confit Arrabiata" at bounding box center [697, 445] width 152 height 15
click at [614, 445] on input "Garlic Confit Arrabiata cherry tomato concasse, garlic-infused olive oil, chill…" at bounding box center [608, 445] width 13 height 13
radio input "true"
click at [938, 453] on div "Smoked Paprika Rice turmeric baked [PERSON_NAME] sweet paprika, tri-colour caps…" at bounding box center [1060, 460] width 272 height 46
click at [918, 451] on input "Smoked Paprika Rice turmeric baked [PERSON_NAME] sweet paprika, tri-colour caps…" at bounding box center [911, 445] width 13 height 13
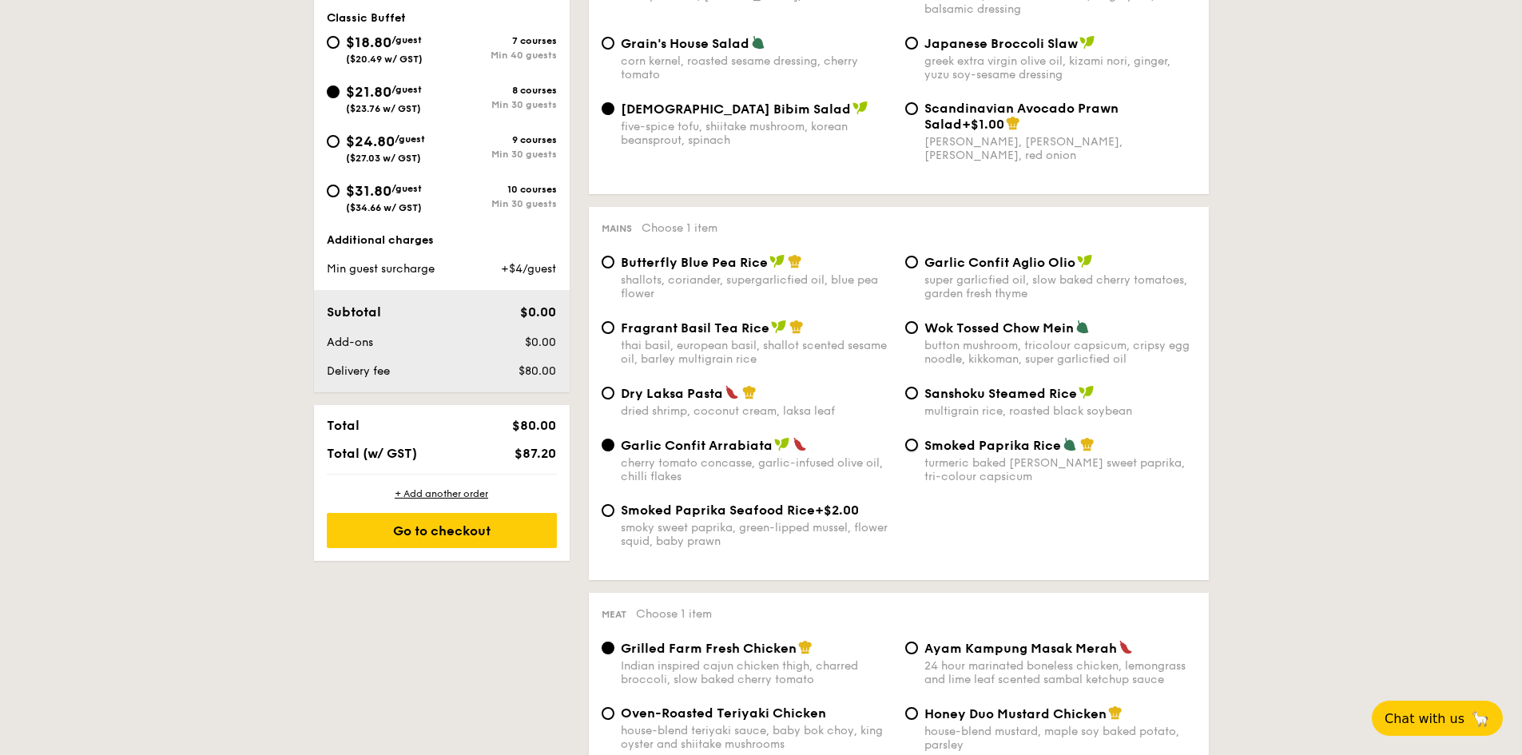
radio input "true"
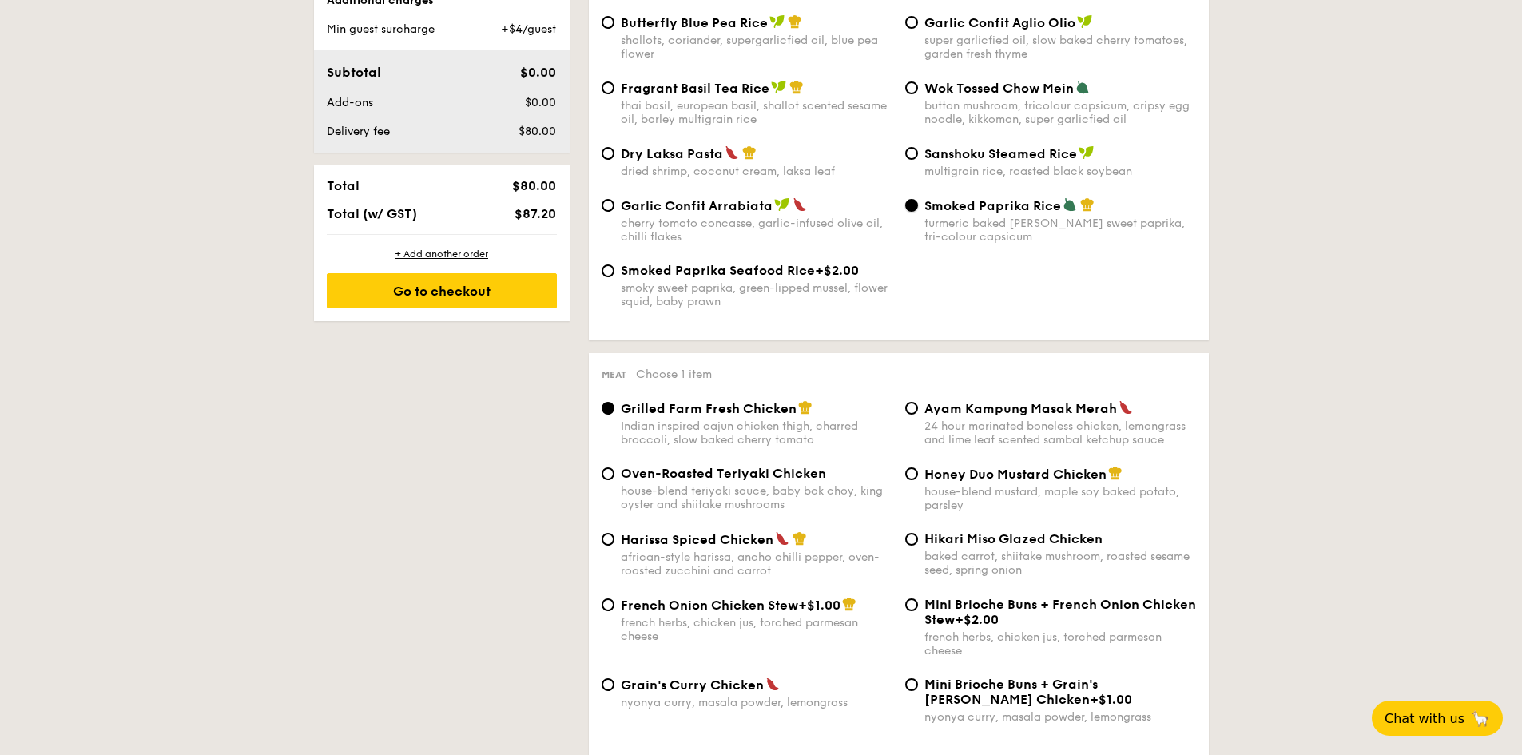
scroll to position [959, 0]
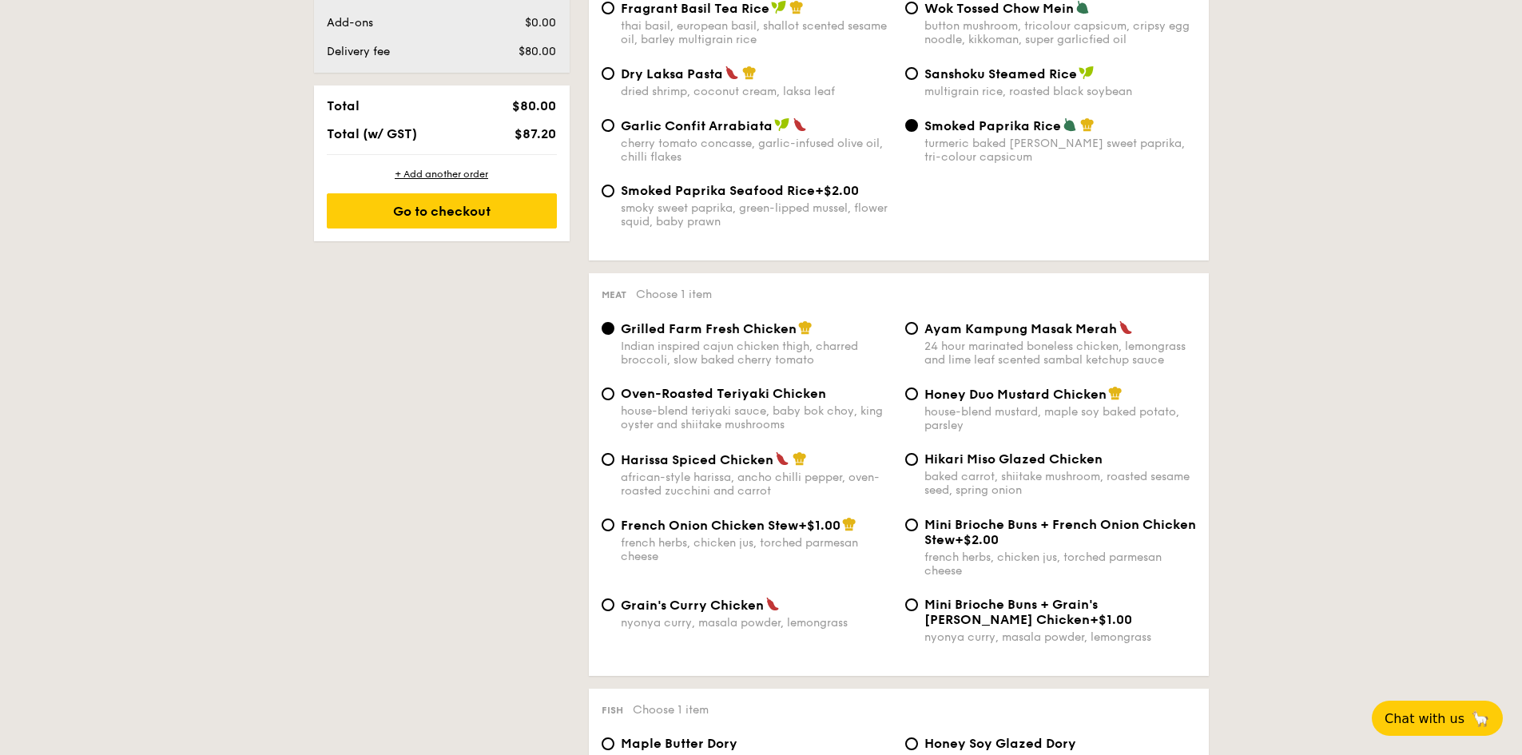
click at [935, 468] on div "Hikari Miso Glazed Chicken baked carrot, shiitake mushroom, roasted sesame seed…" at bounding box center [1060, 474] width 272 height 46
click at [918, 466] on input "Hikari Miso Glazed Chicken baked carrot, shiitake mushroom, roasted sesame seed…" at bounding box center [911, 459] width 13 height 13
radio input "true"
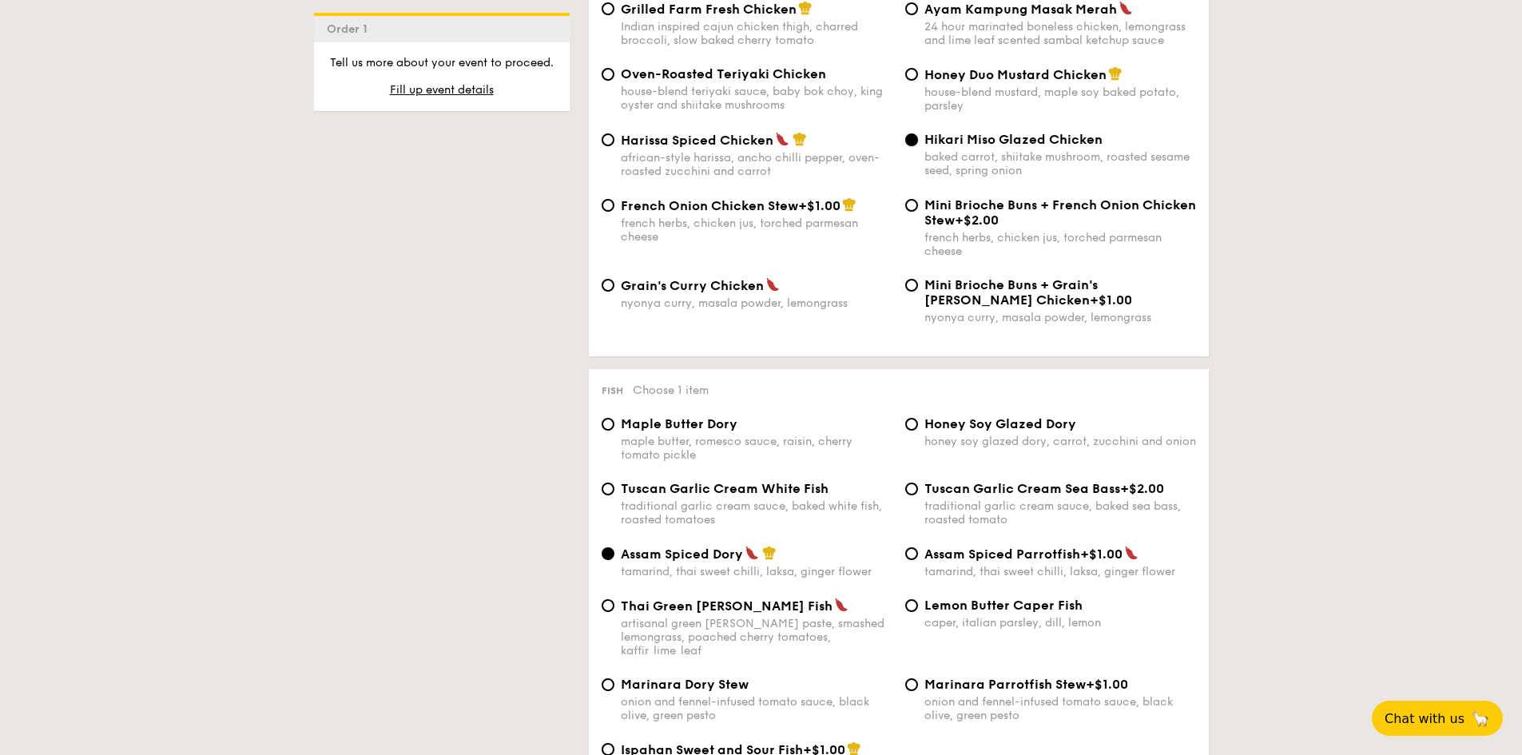
scroll to position [1358, 0]
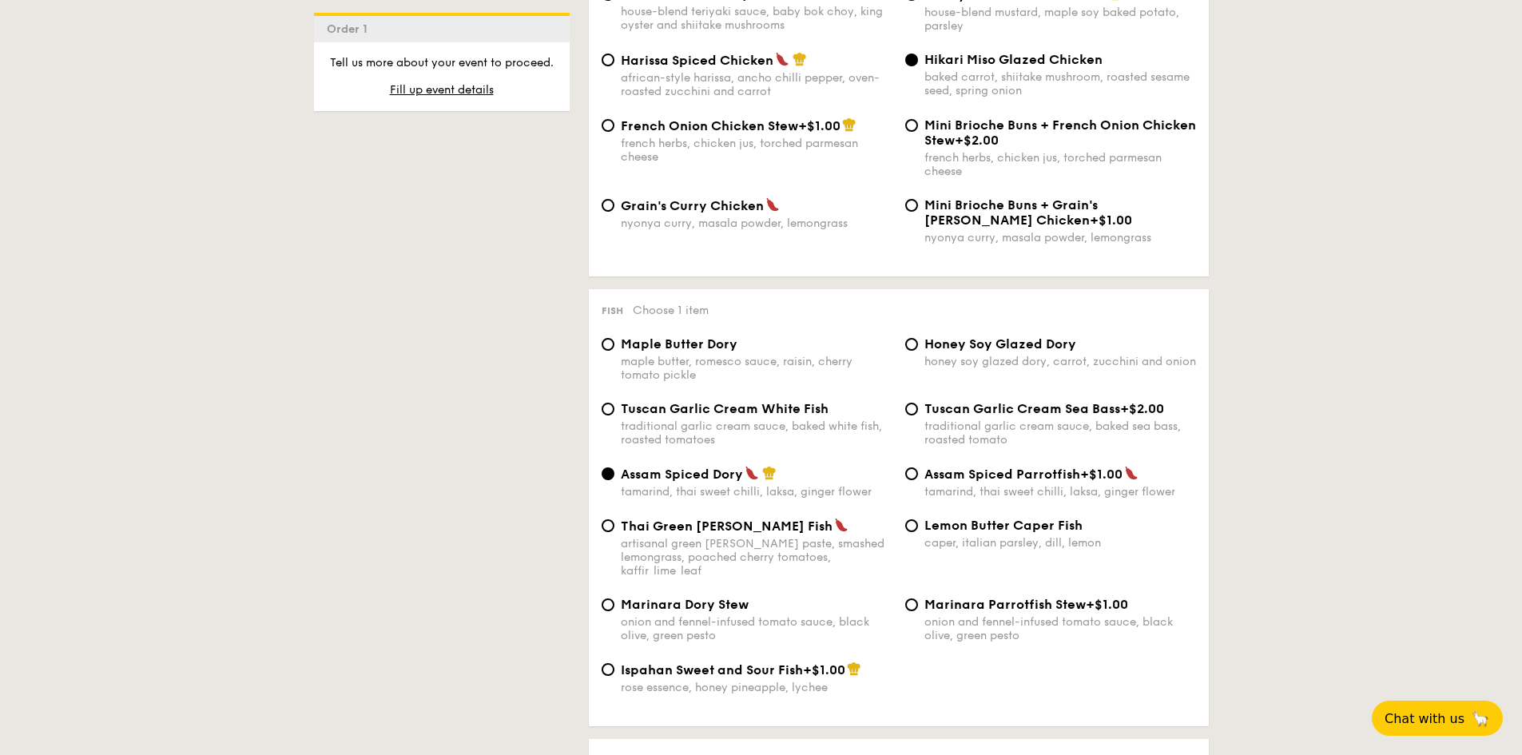
click at [652, 534] on div "Thai Green [PERSON_NAME] Fish artisanal green [PERSON_NAME] paste, smashed lemo…" at bounding box center [757, 548] width 272 height 60
click at [614, 532] on input "Thai Green [PERSON_NAME] Fish artisanal green [PERSON_NAME] paste, smashed lemo…" at bounding box center [608, 525] width 13 height 13
radio input "true"
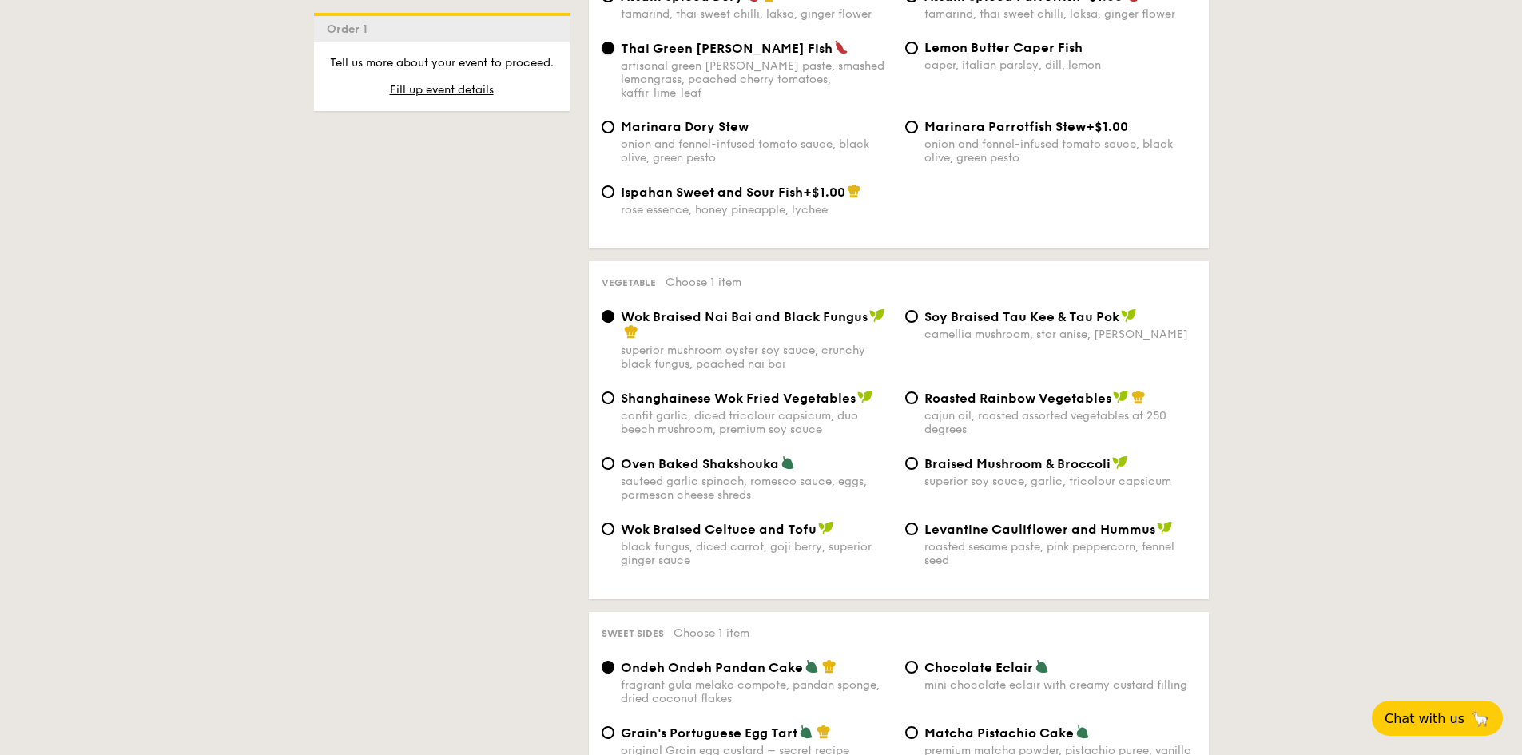
scroll to position [1837, 0]
click at [932, 393] on div "Roasted Rainbow Vegetables cajun oil, roasted assorted vegetables at 250 degrees" at bounding box center [1060, 411] width 272 height 46
click at [918, 393] on input "Roasted Rainbow Vegetables cajun oil, roasted assorted vegetables at 250 degrees" at bounding box center [911, 396] width 13 height 13
radio input "true"
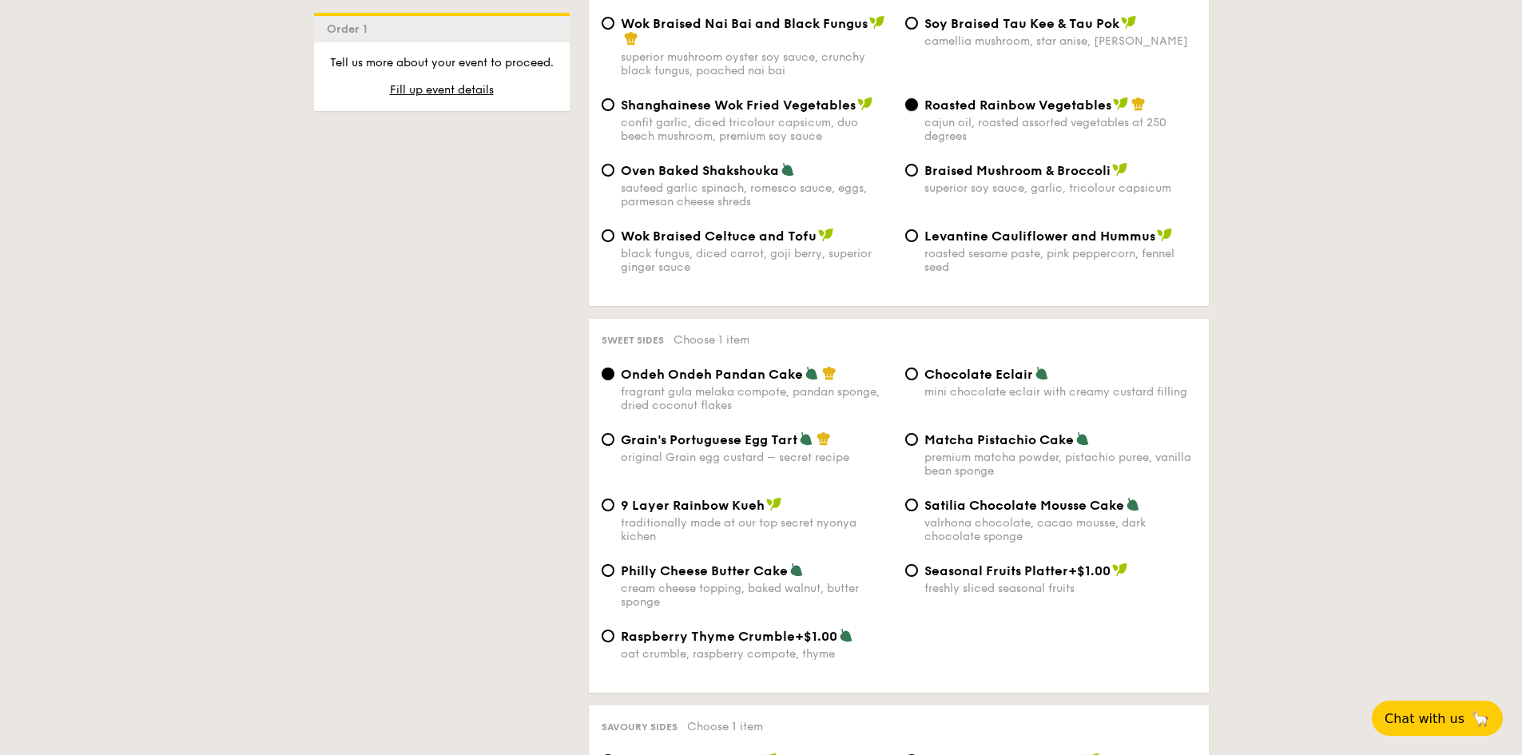
scroll to position [2157, 0]
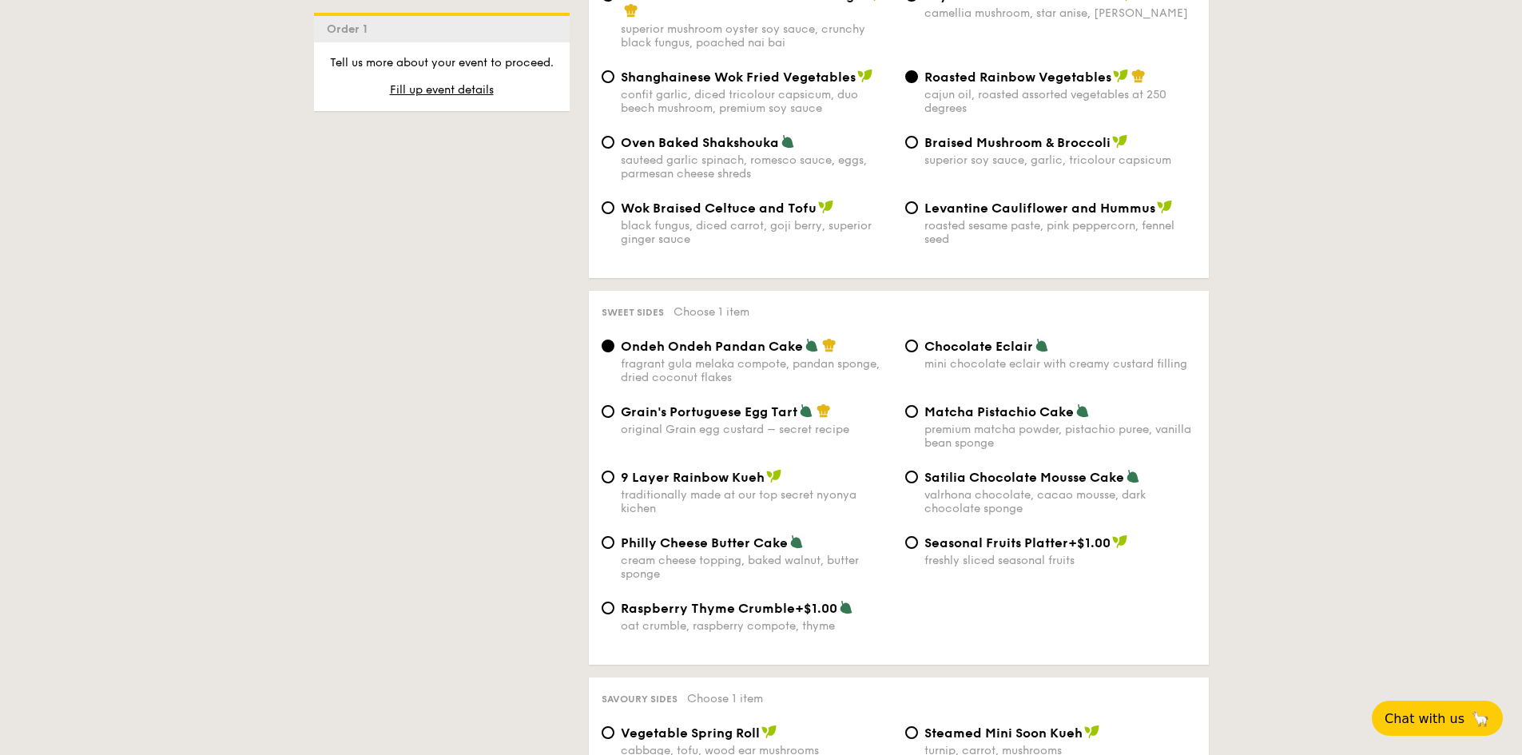
click at [689, 404] on span "Grain's Portuguese Egg Tart" at bounding box center [709, 411] width 177 height 15
click at [614, 405] on input "Grain's Portuguese Egg Tart original Grain egg custard – secret recipe" at bounding box center [608, 411] width 13 height 13
radio input "true"
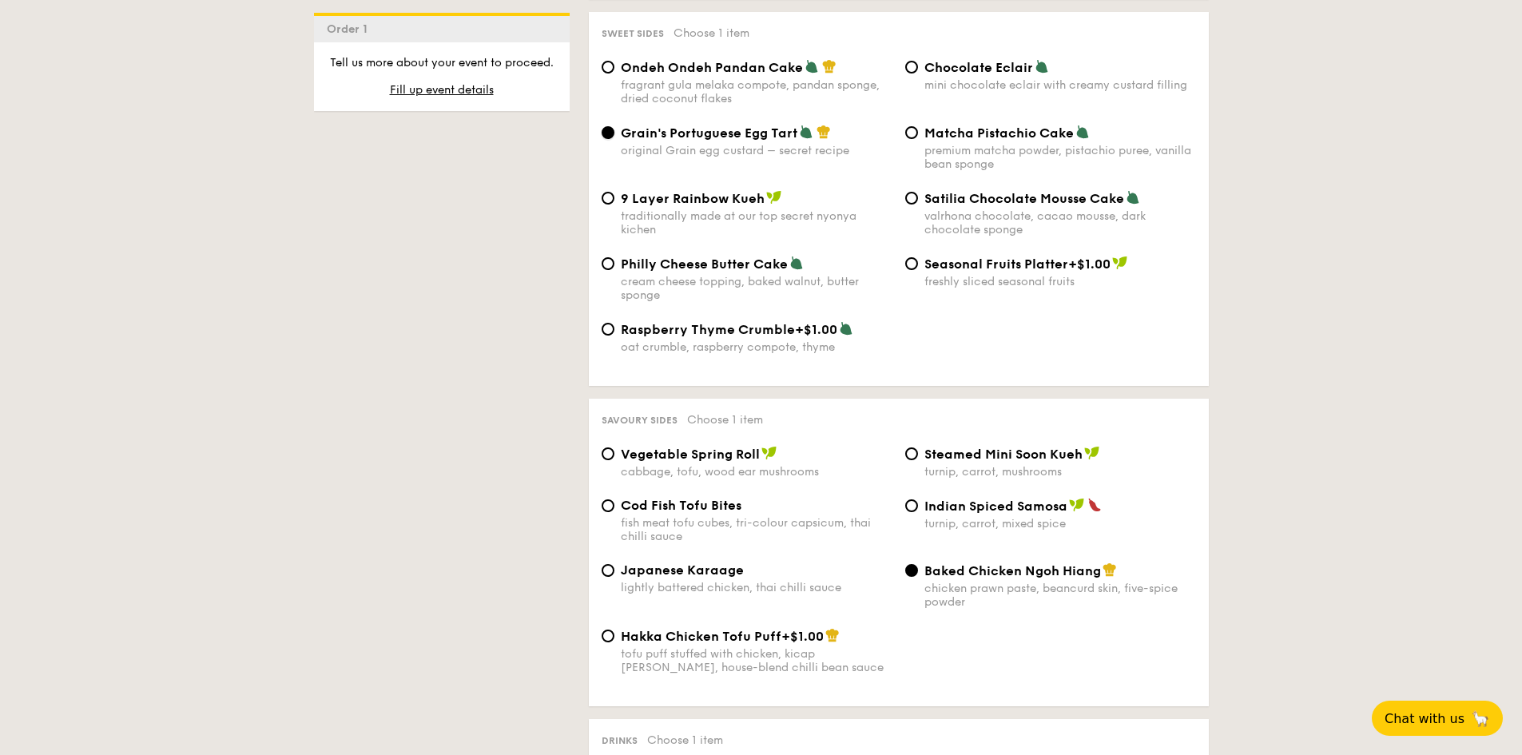
scroll to position [2476, 0]
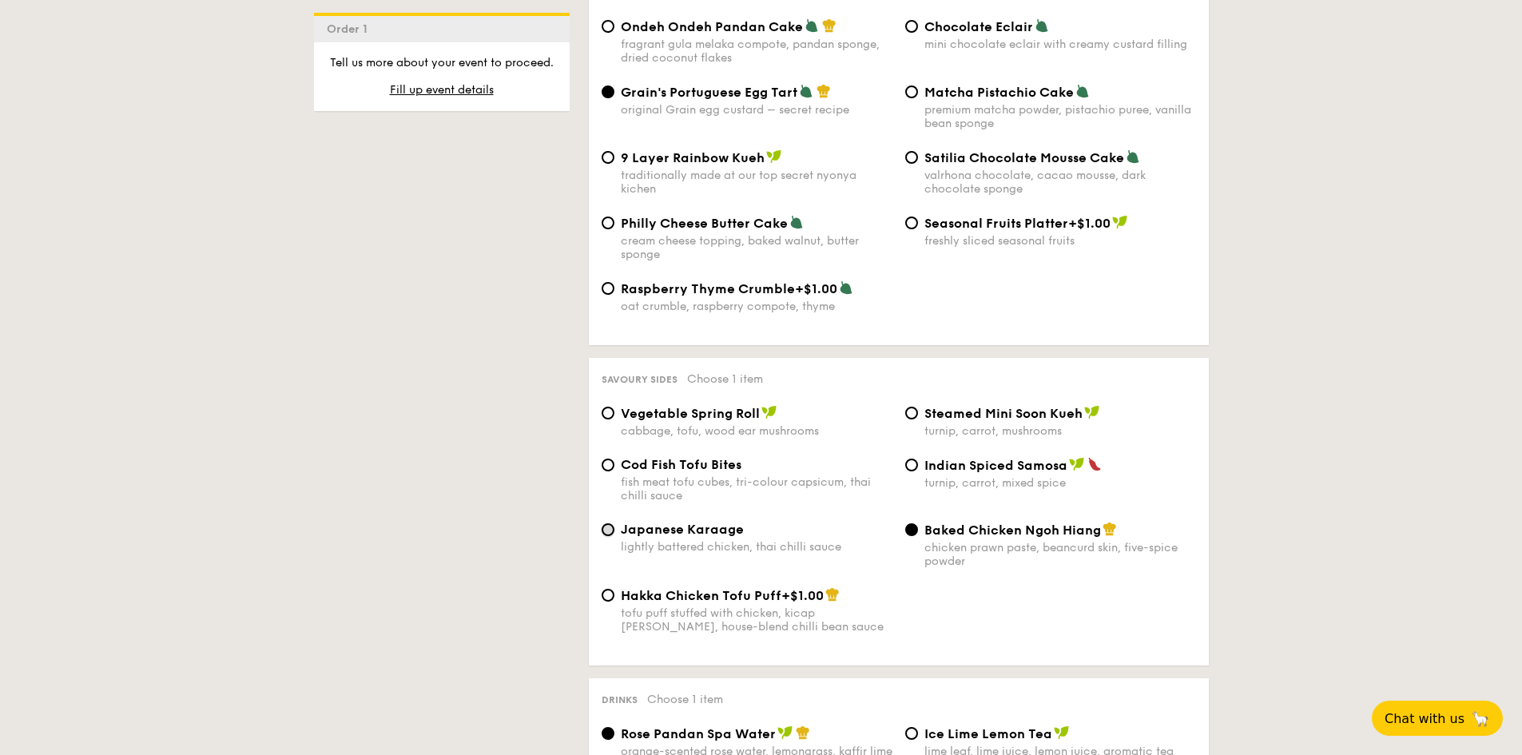
click at [612, 523] on input "Japanese Karaage lightly battered chicken, thai chilli sauce" at bounding box center [608, 529] width 13 height 13
radio input "true"
click at [910, 523] on input "Baked Chicken Ngoh Hiang chicken prawn paste, beancurd skin, five-spice powder" at bounding box center [911, 529] width 13 height 13
radio input "true"
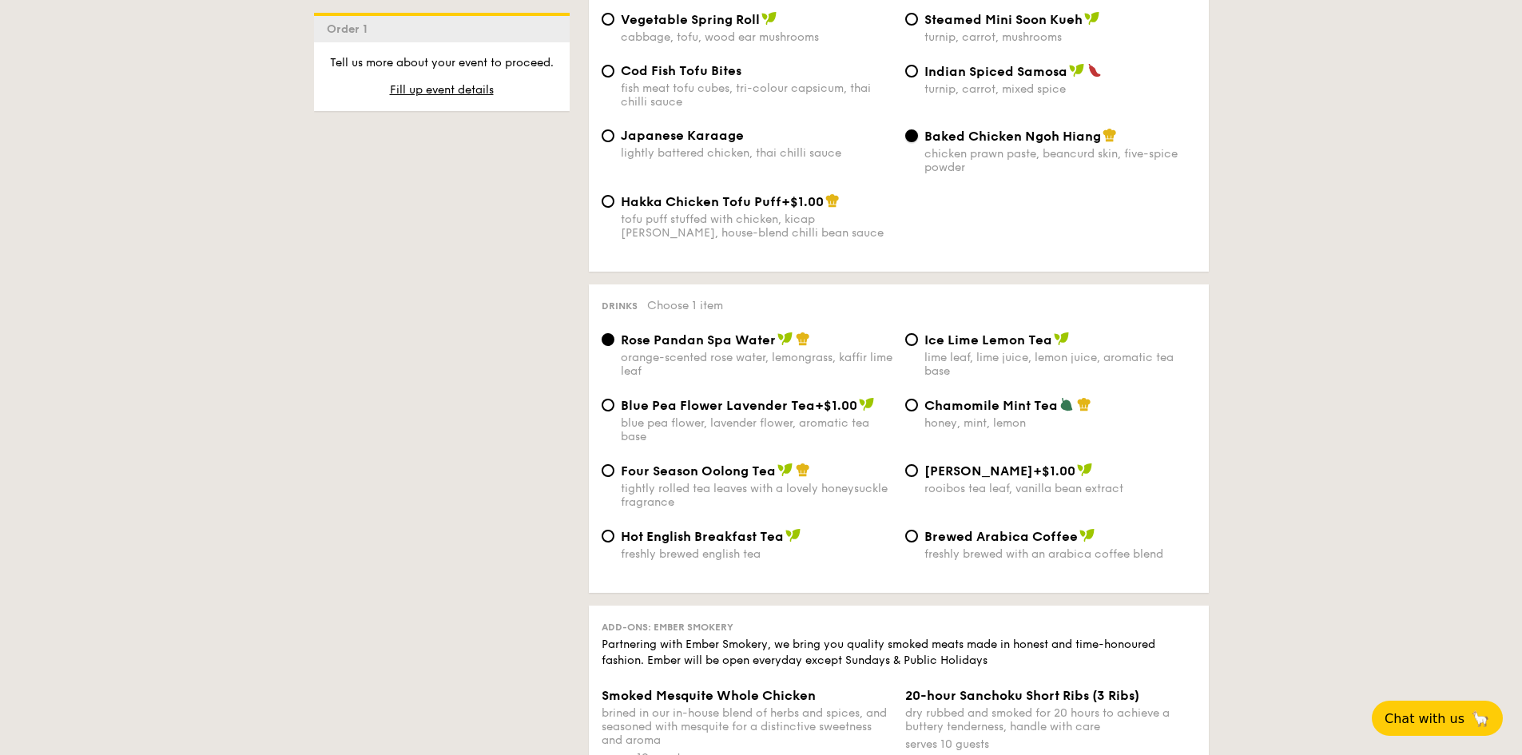
scroll to position [2876, 0]
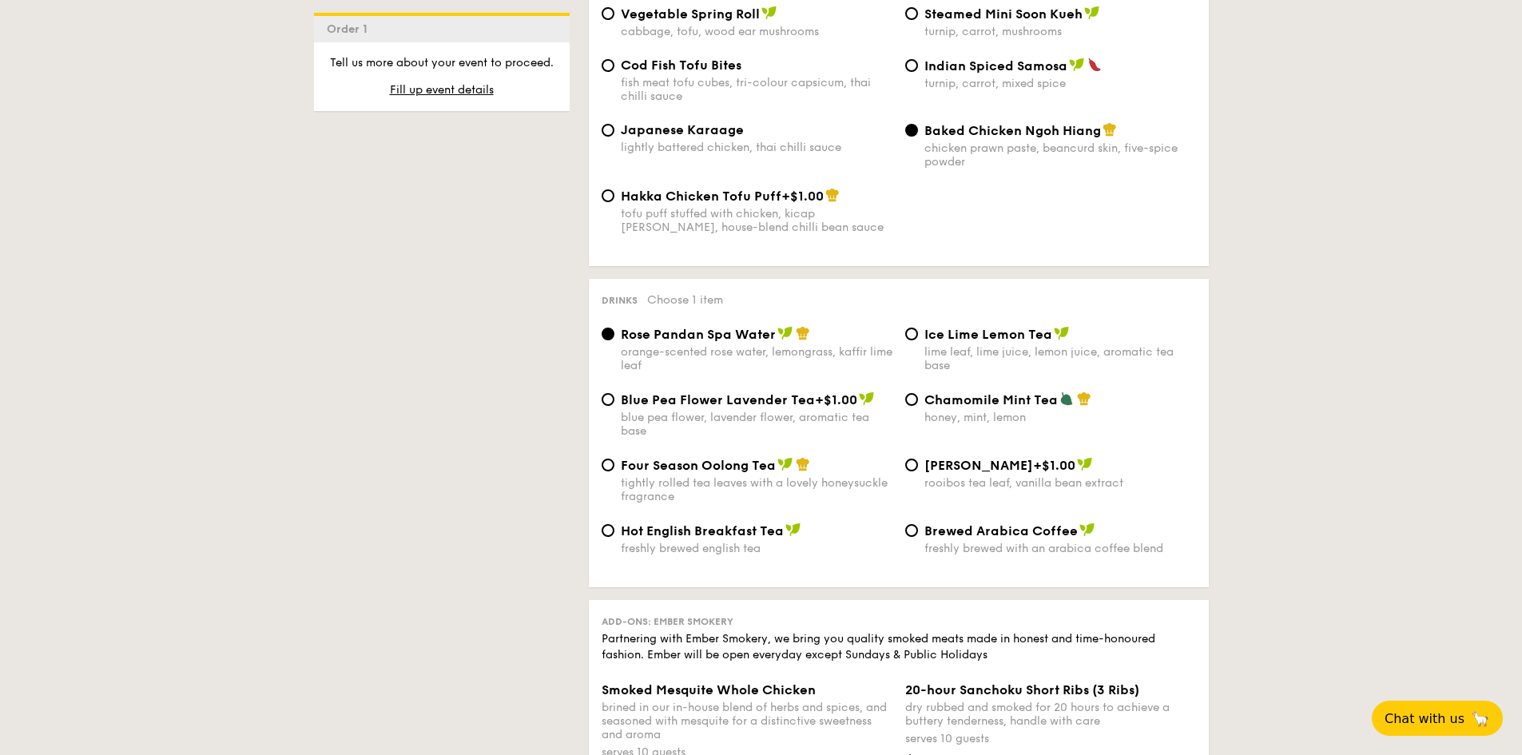
click at [721, 458] on span "Four Season Oolong Tea" at bounding box center [698, 465] width 155 height 15
click at [614, 459] on input "Four Season Oolong Tea tightly rolled tea leaves with a lovely honeysuckle frag…" at bounding box center [608, 465] width 13 height 13
radio input "true"
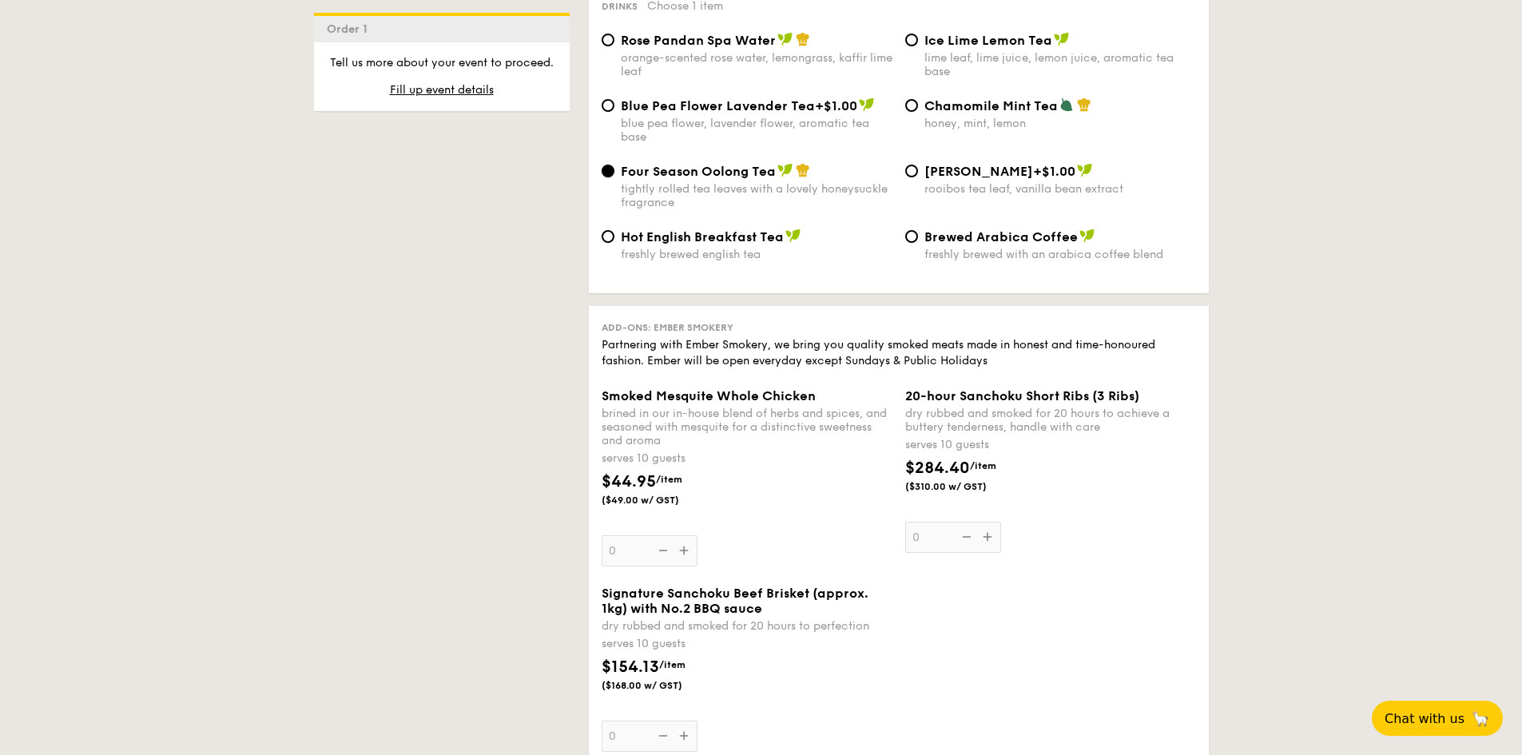
scroll to position [3163, 0]
